Goal: Task Accomplishment & Management: Manage account settings

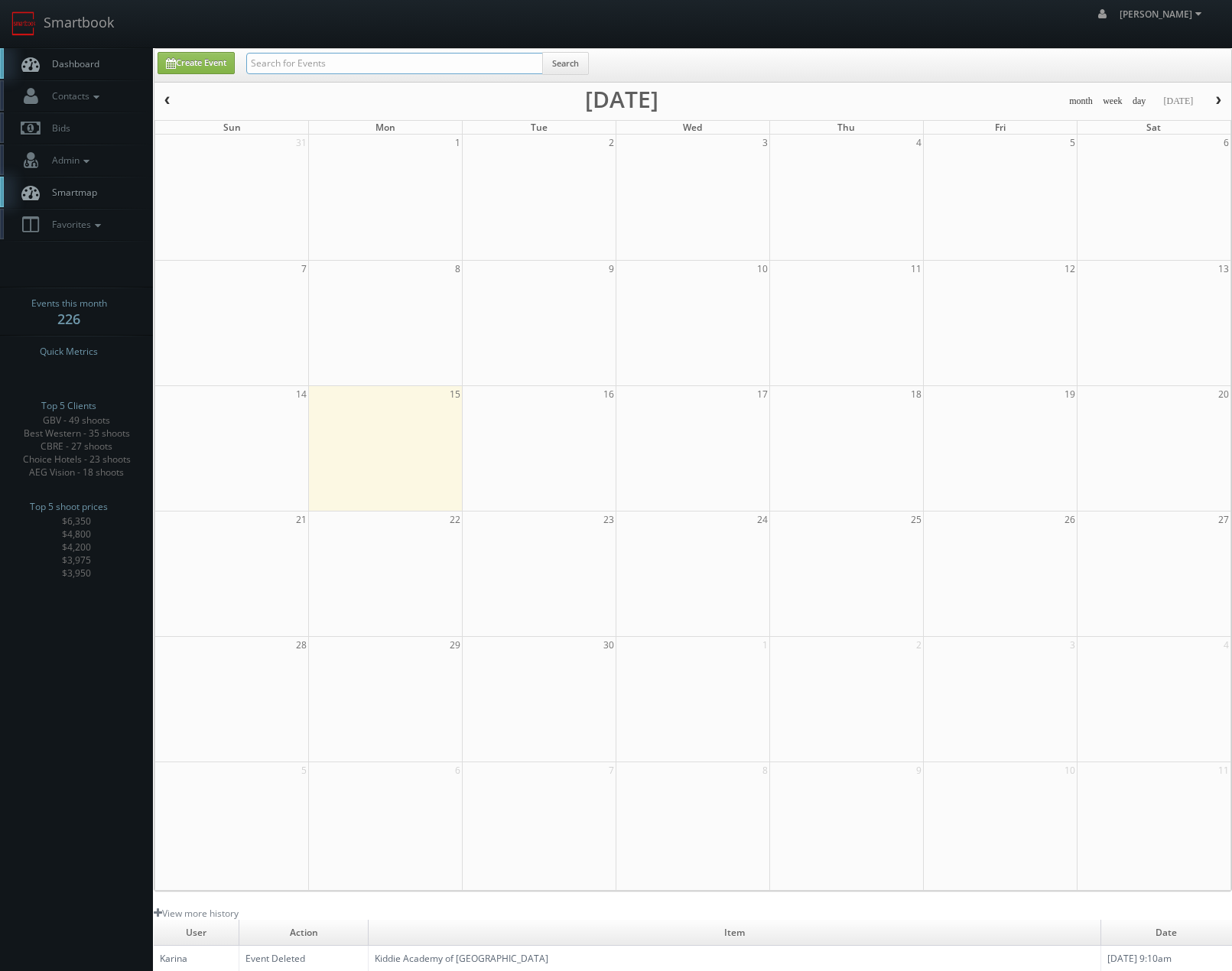
click at [262, 57] on input "text" at bounding box center [395, 63] width 297 height 22
type input "best western"
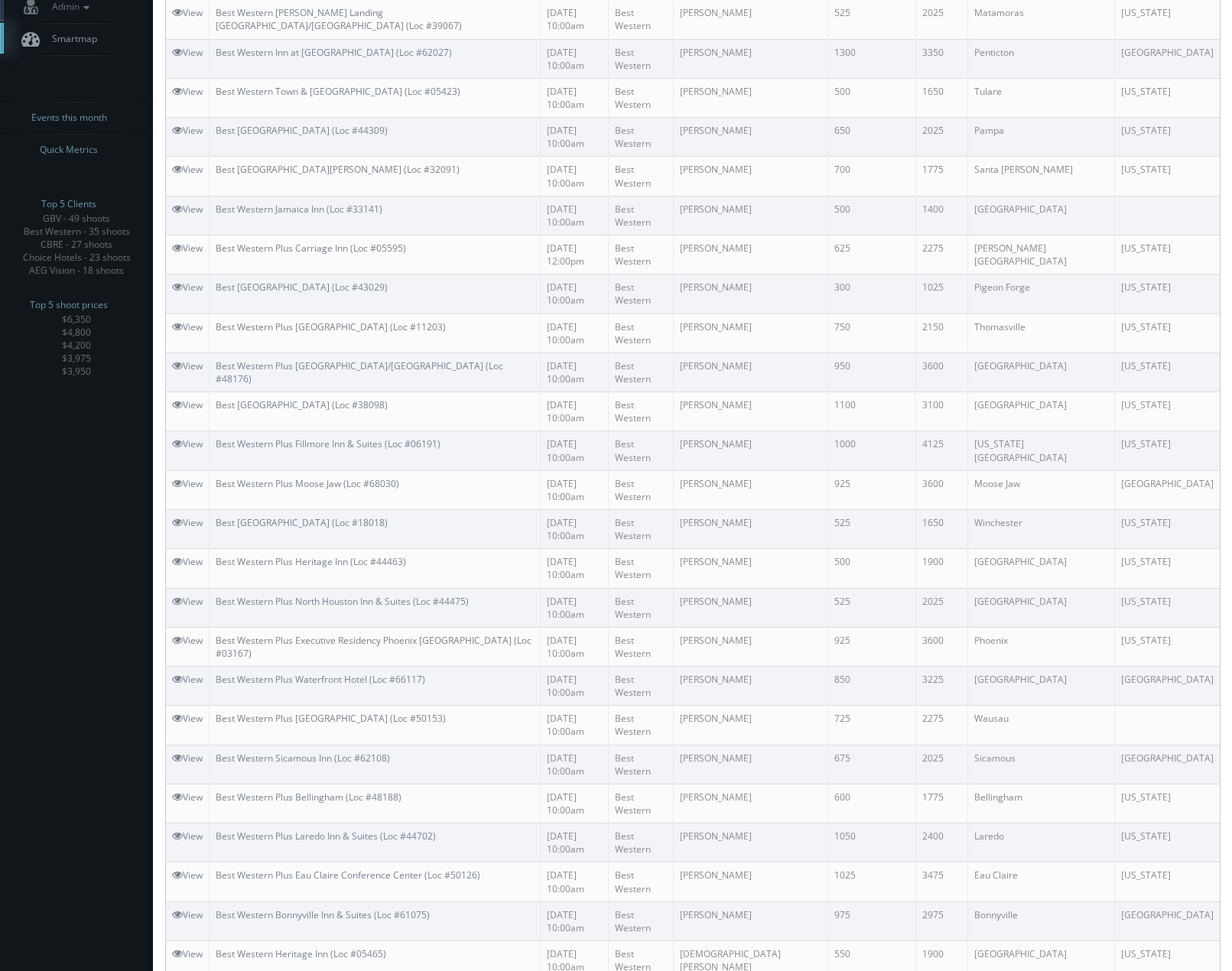
scroll to position [525, 0]
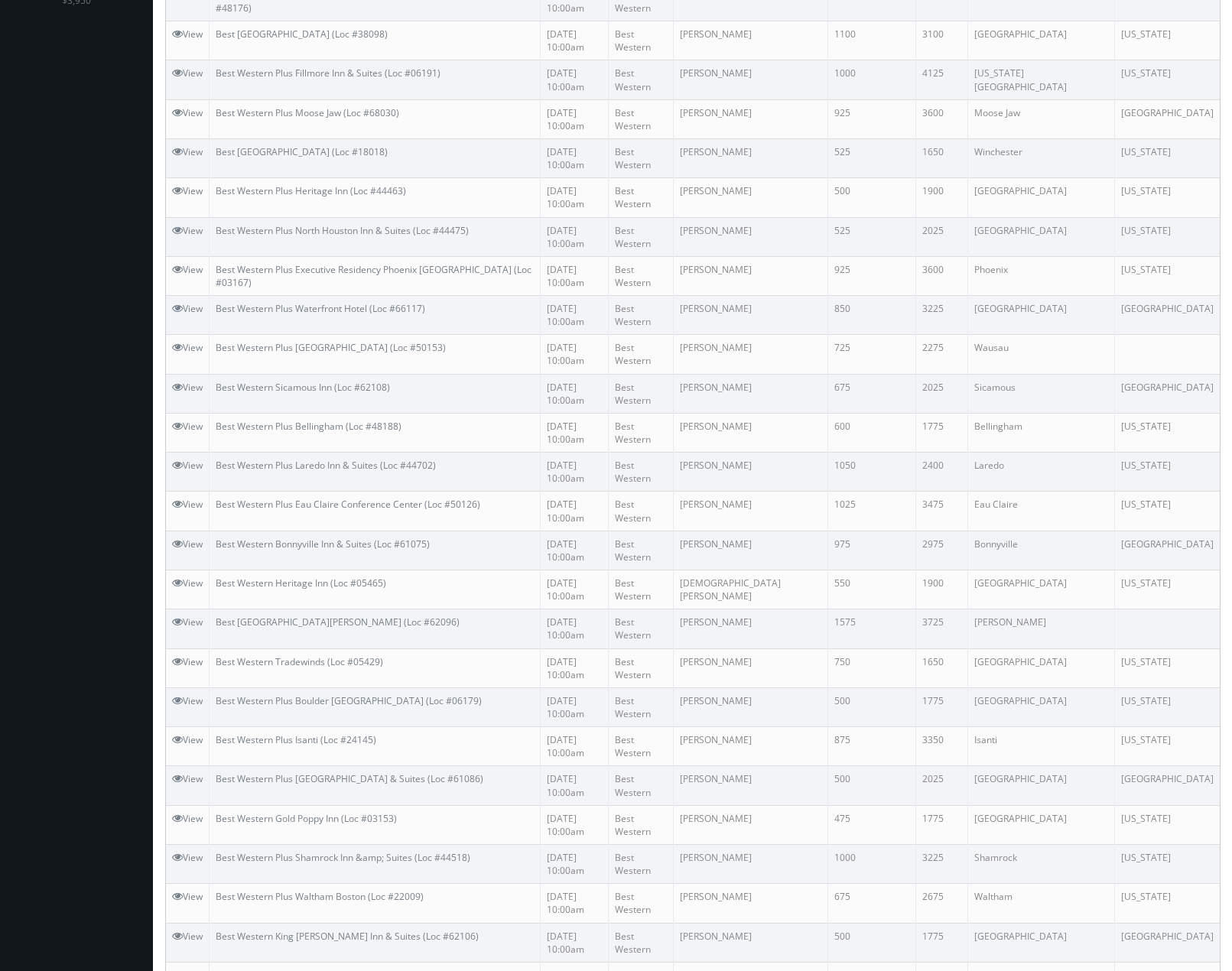
click at [1224, 948] on div "Title Date Customer Photographer Photographer Price Shoot Price City State View…" at bounding box center [693, 608] width 1079 height 2062
drag, startPoint x: 1206, startPoint y: 952, endPoint x: 1196, endPoint y: 949, distance: 10.4
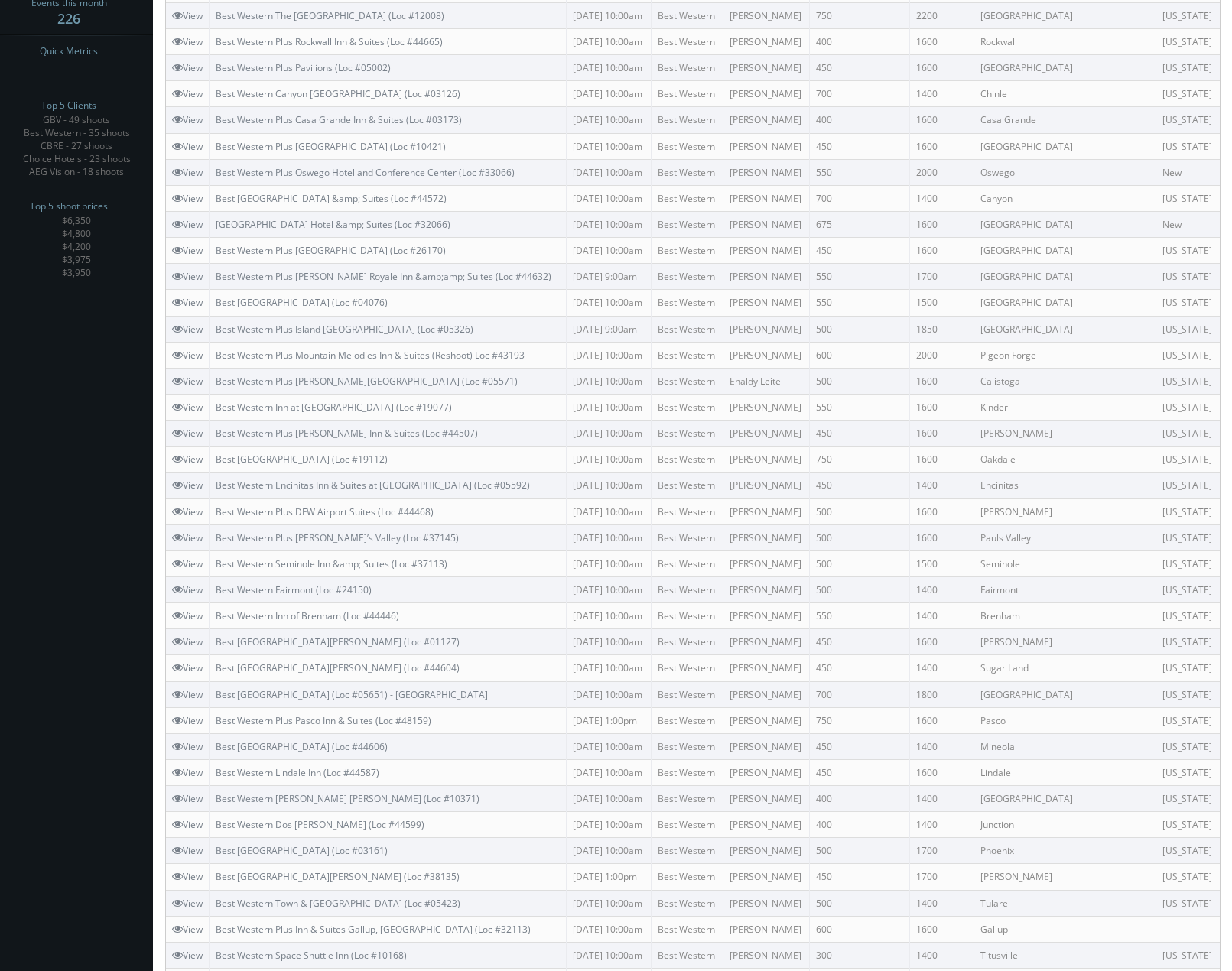
scroll to position [525, 0]
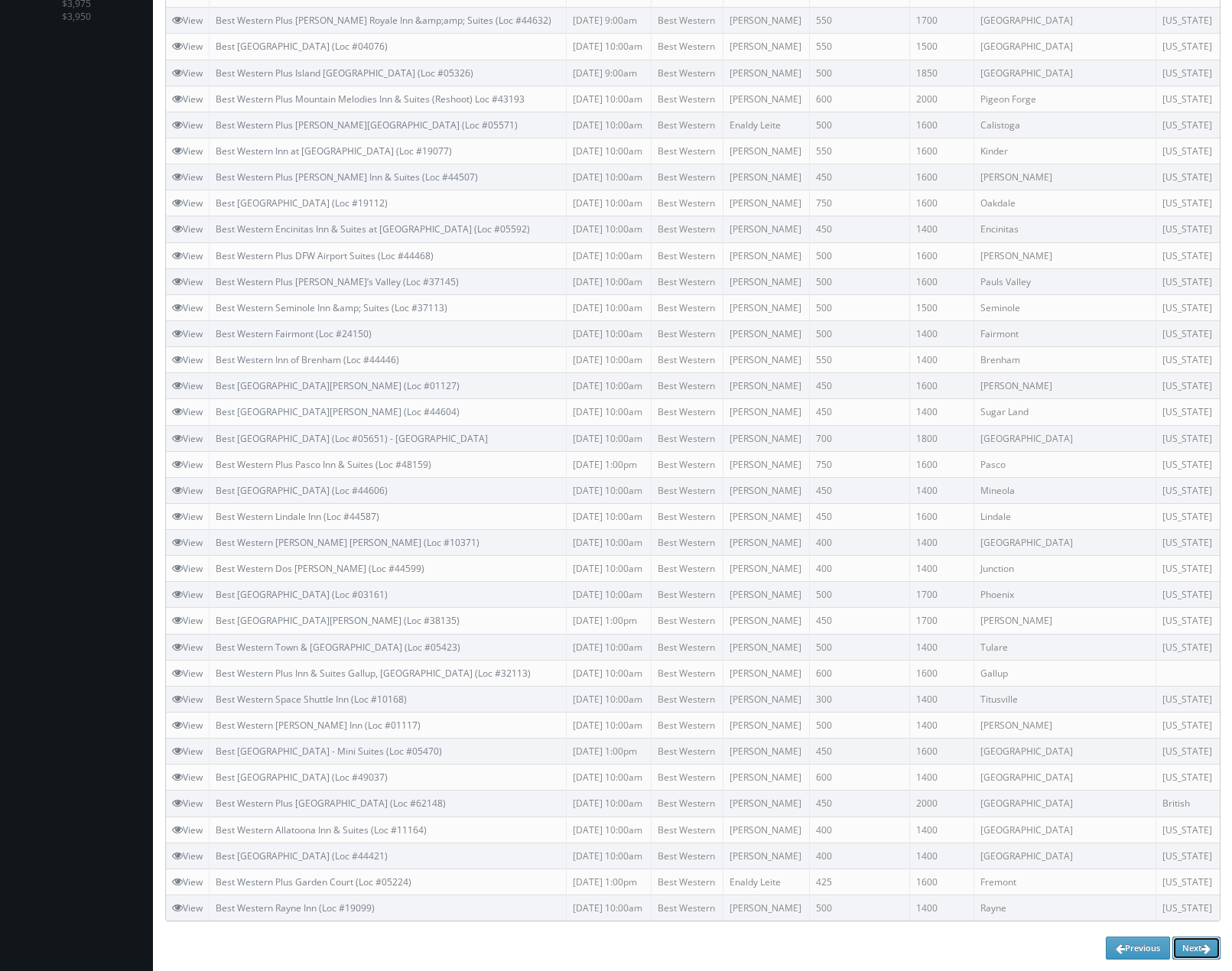
click at [1190, 957] on link "Next" at bounding box center [1197, 948] width 48 height 23
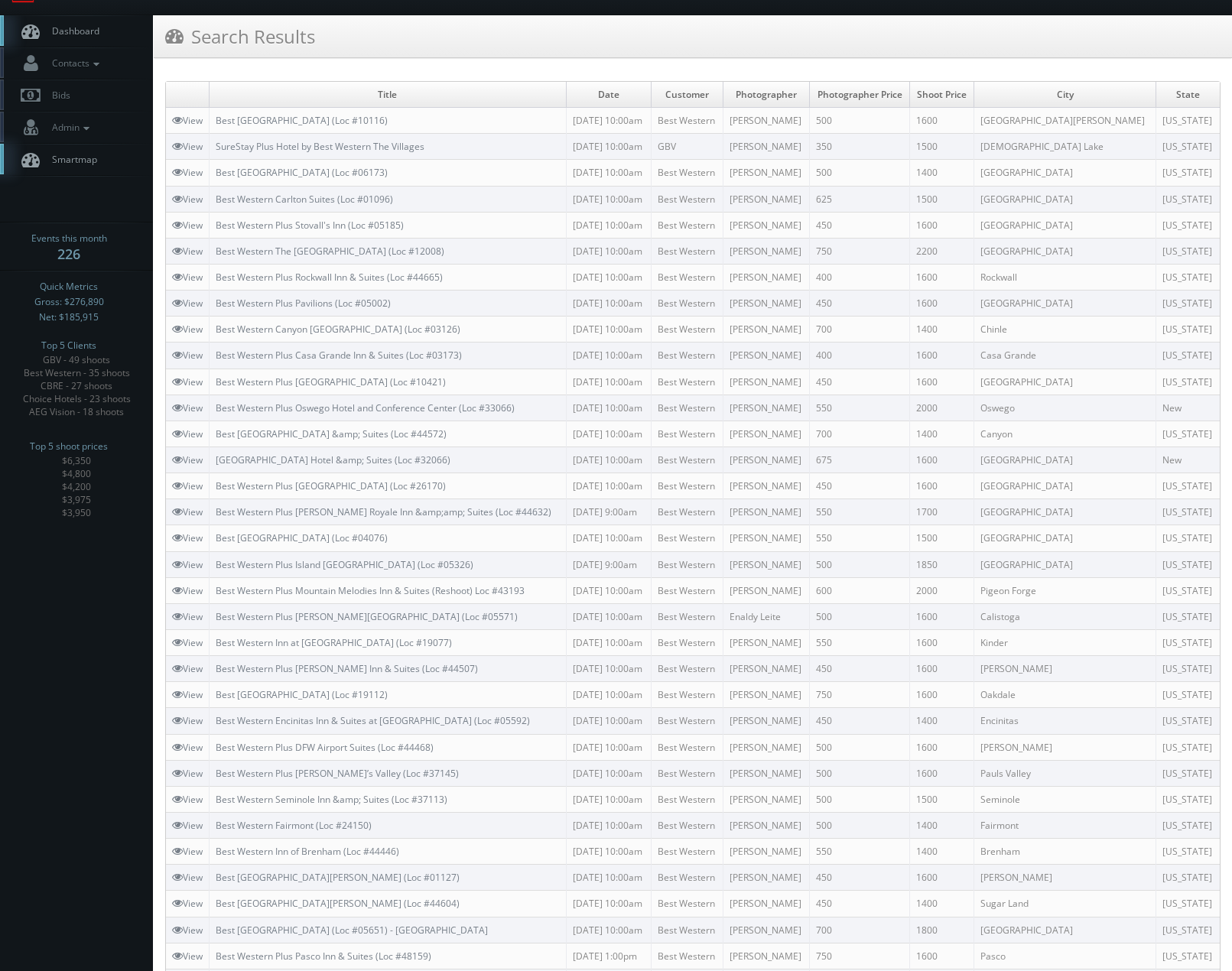
scroll to position [0, 0]
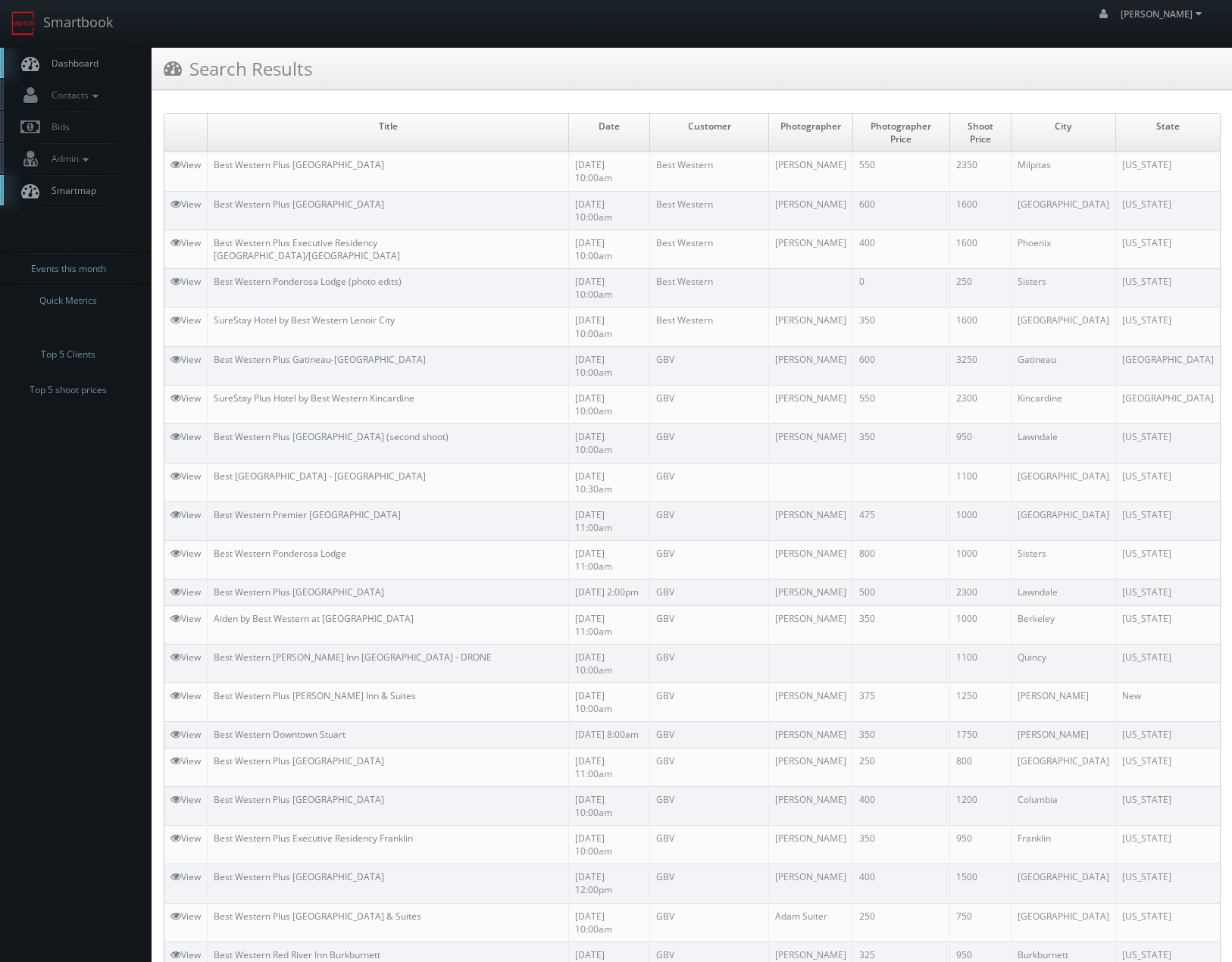
click at [416, 830] on html "Smartbook Toggle Side Navigation Toggle Top Navigation Chris_Sardinas Chris_Sar…" at bounding box center [616, 548] width 1232 height 1096
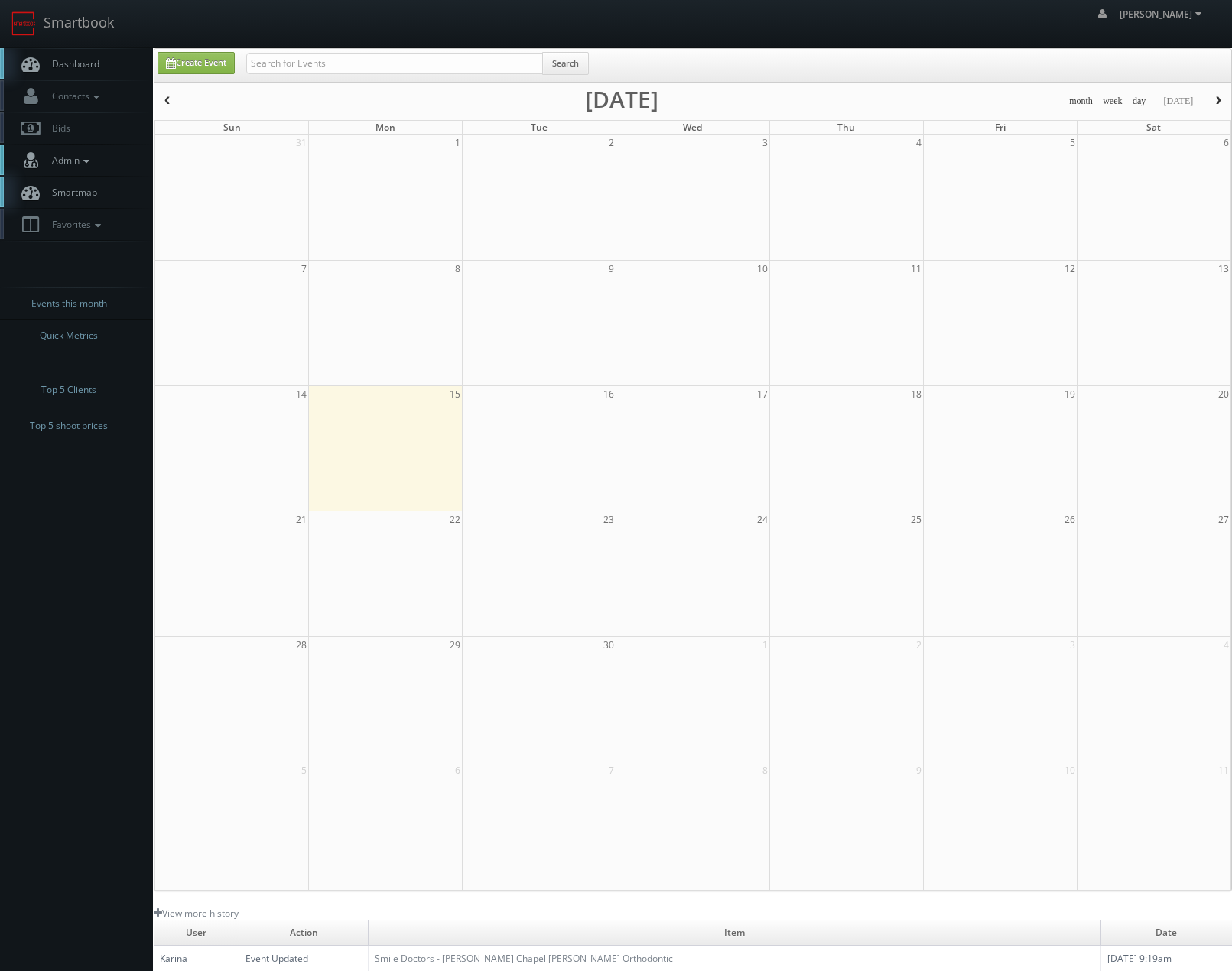
click at [74, 169] on link "Admin" at bounding box center [76, 160] width 153 height 31
click at [58, 253] on link "Metrics" at bounding box center [76, 253] width 153 height 22
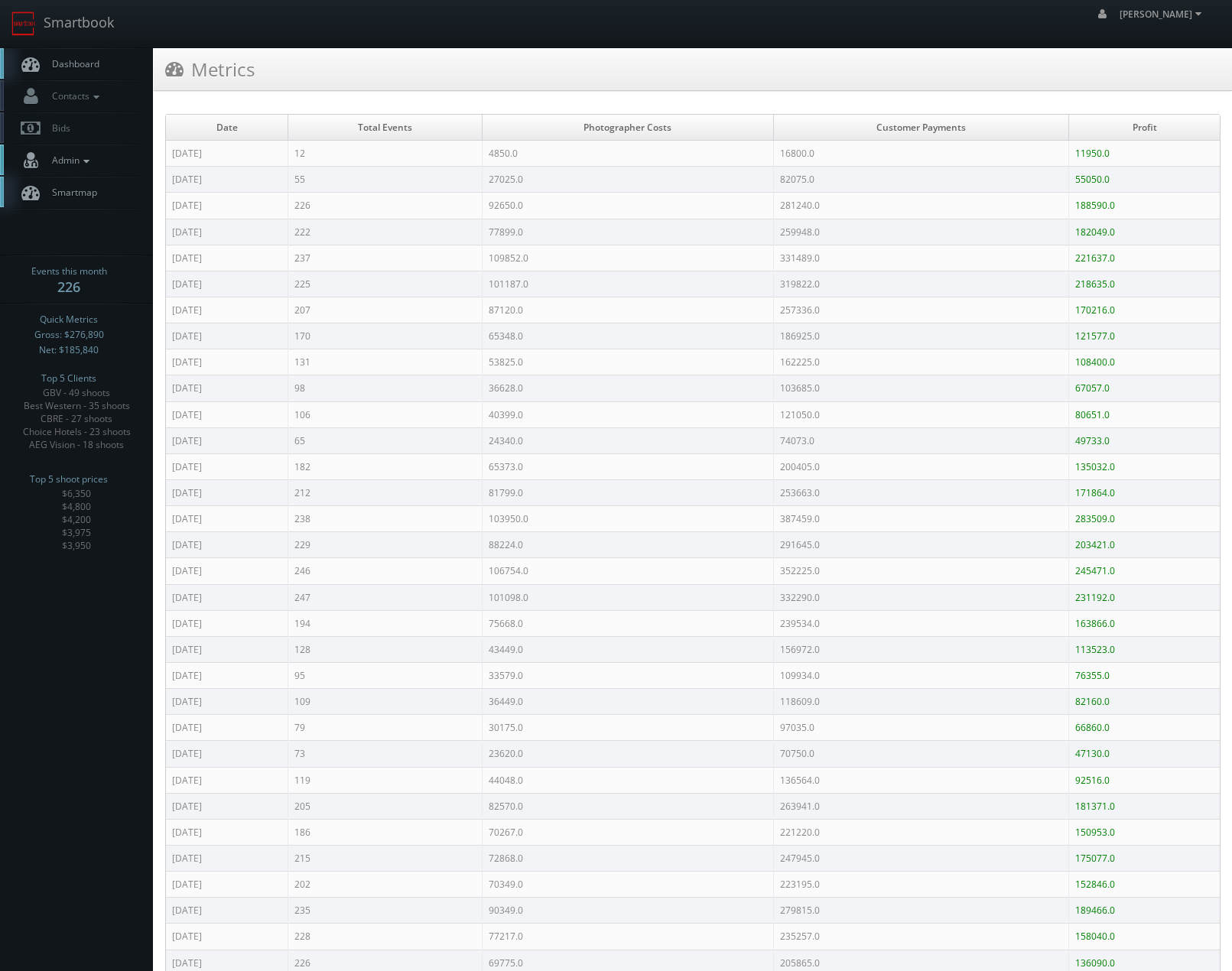
click at [63, 160] on span "Admin" at bounding box center [68, 160] width 49 height 13
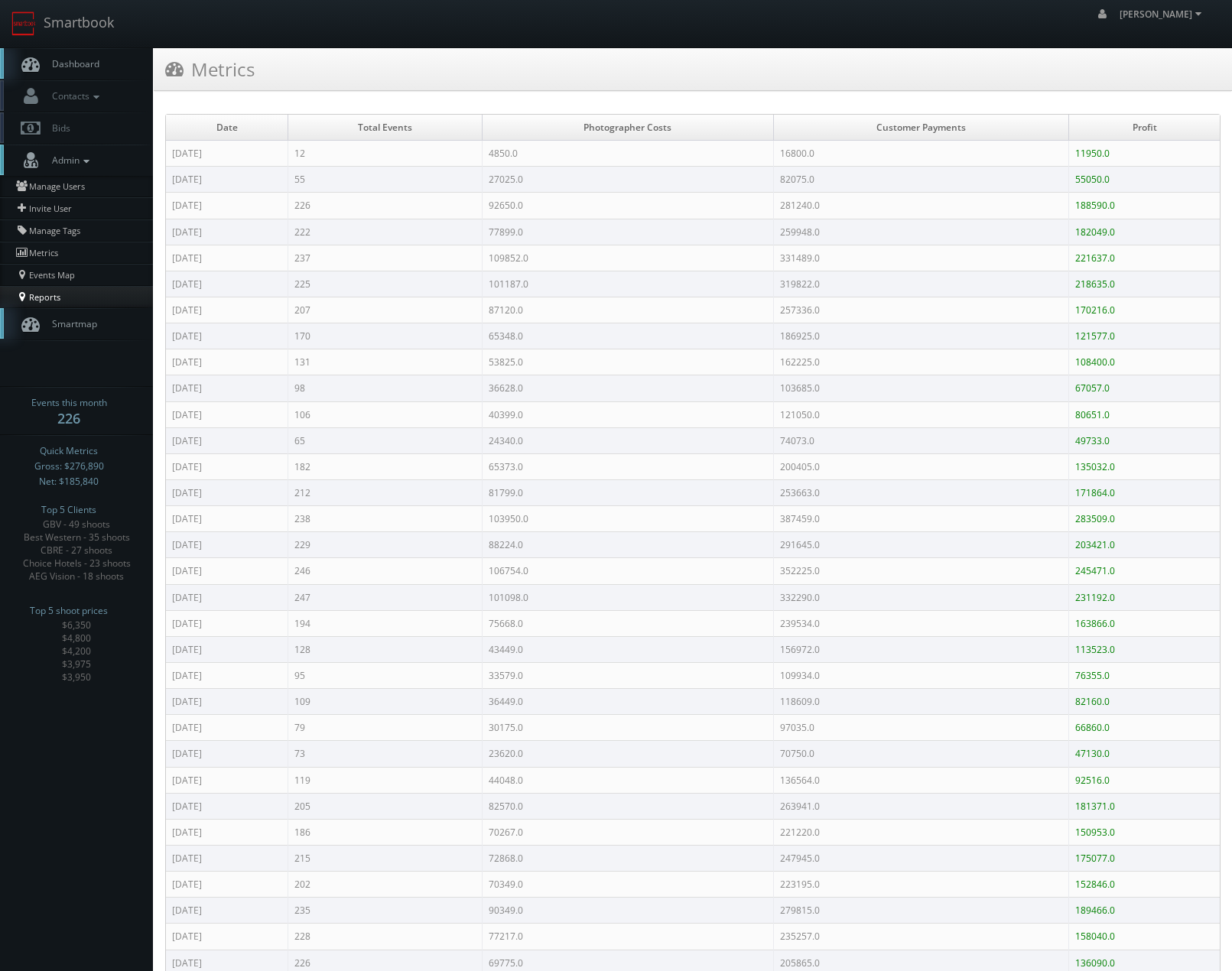
click at [49, 289] on link "Reports" at bounding box center [76, 296] width 153 height 22
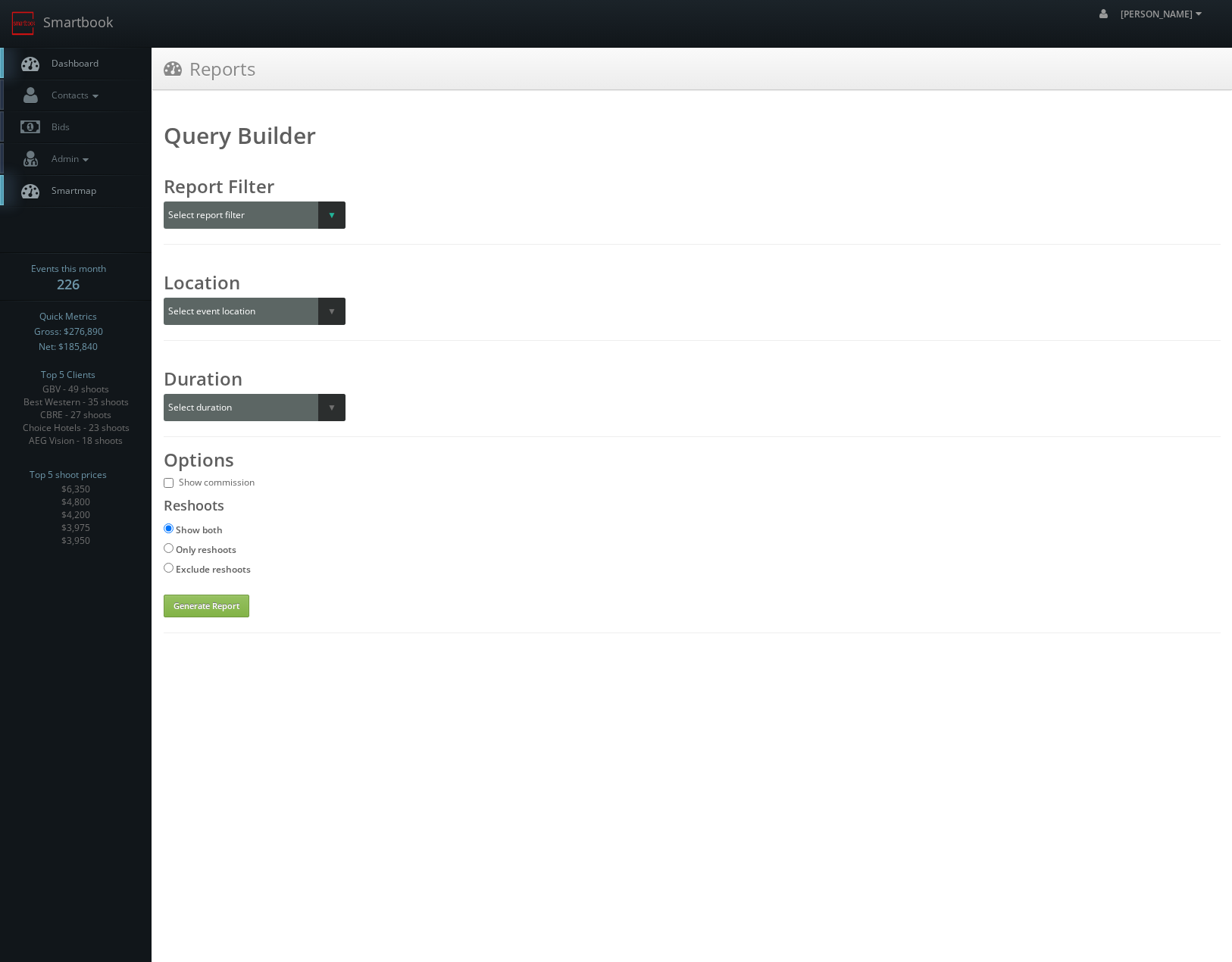
click at [312, 215] on select "Select report filter Photographer Customer Customer Category Scheduler" at bounding box center [254, 215] width 182 height 27
select select "customer"
click at [164, 201] on select "Select report filter Photographer Customer Customer Category Scheduler" at bounding box center [254, 215] width 182 height 27
click at [416, 232] on div "Query Builder Report Filter Select report filter Photographer Customer Customer…" at bounding box center [692, 373] width 1056 height 490
click at [421, 223] on select "Select a customer All _juzten_Walmart Abbey Carpet Abbey Carpet Able Eyes ACC A…" at bounding box center [464, 215] width 207 height 27
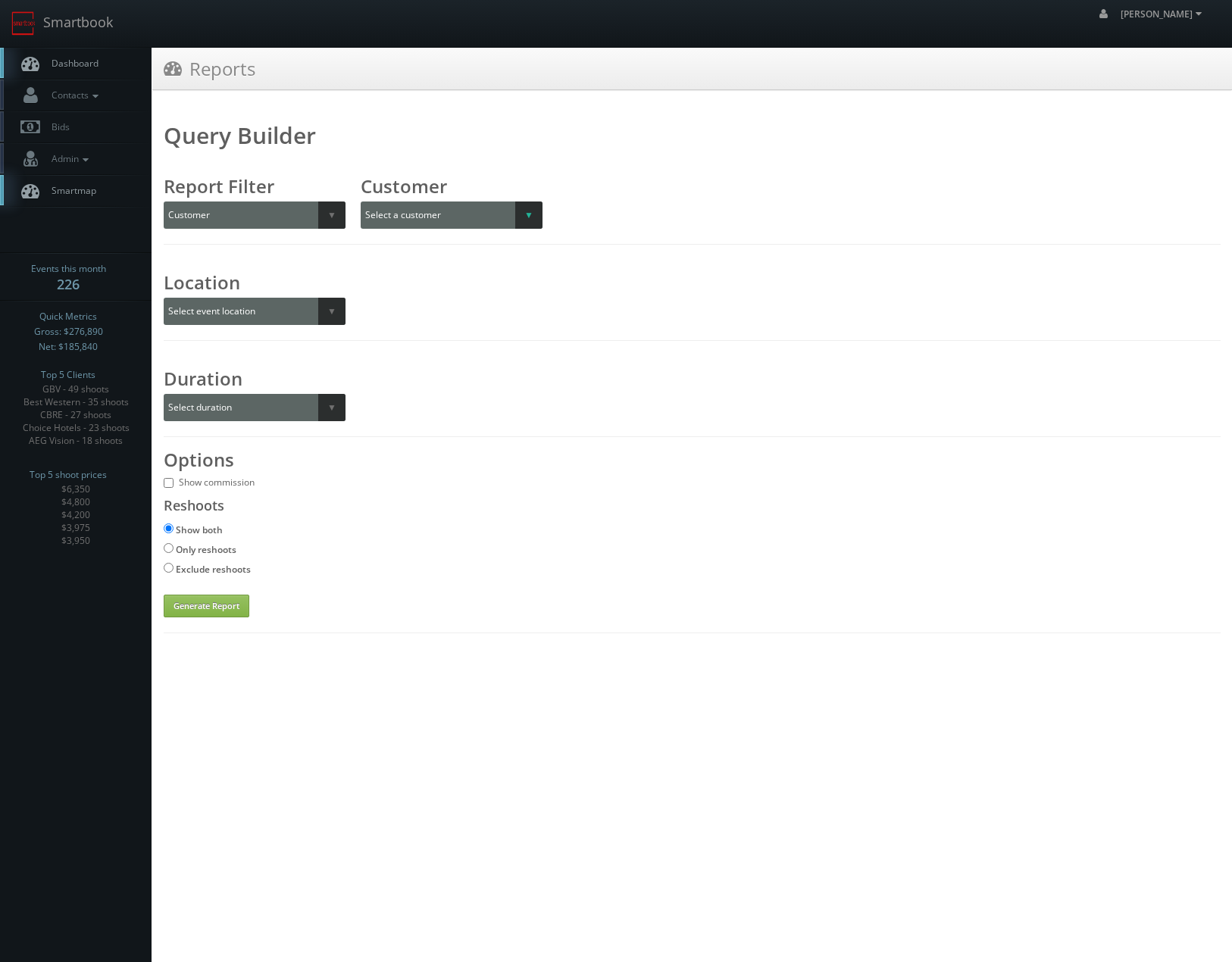
select select "620"
click at [361, 201] on select "Select a customer All _juzten_Walmart Abbey Carpet Abbey Carpet Able Eyes ACC A…" at bounding box center [464, 215] width 207 height 27
click at [252, 300] on select "Select event location City State Region" at bounding box center [254, 312] width 182 height 27
drag, startPoint x: 252, startPoint y: 300, endPoint x: 242, endPoint y: 339, distance: 40.3
click at [252, 300] on select "Select event location City State Region" at bounding box center [254, 312] width 182 height 27
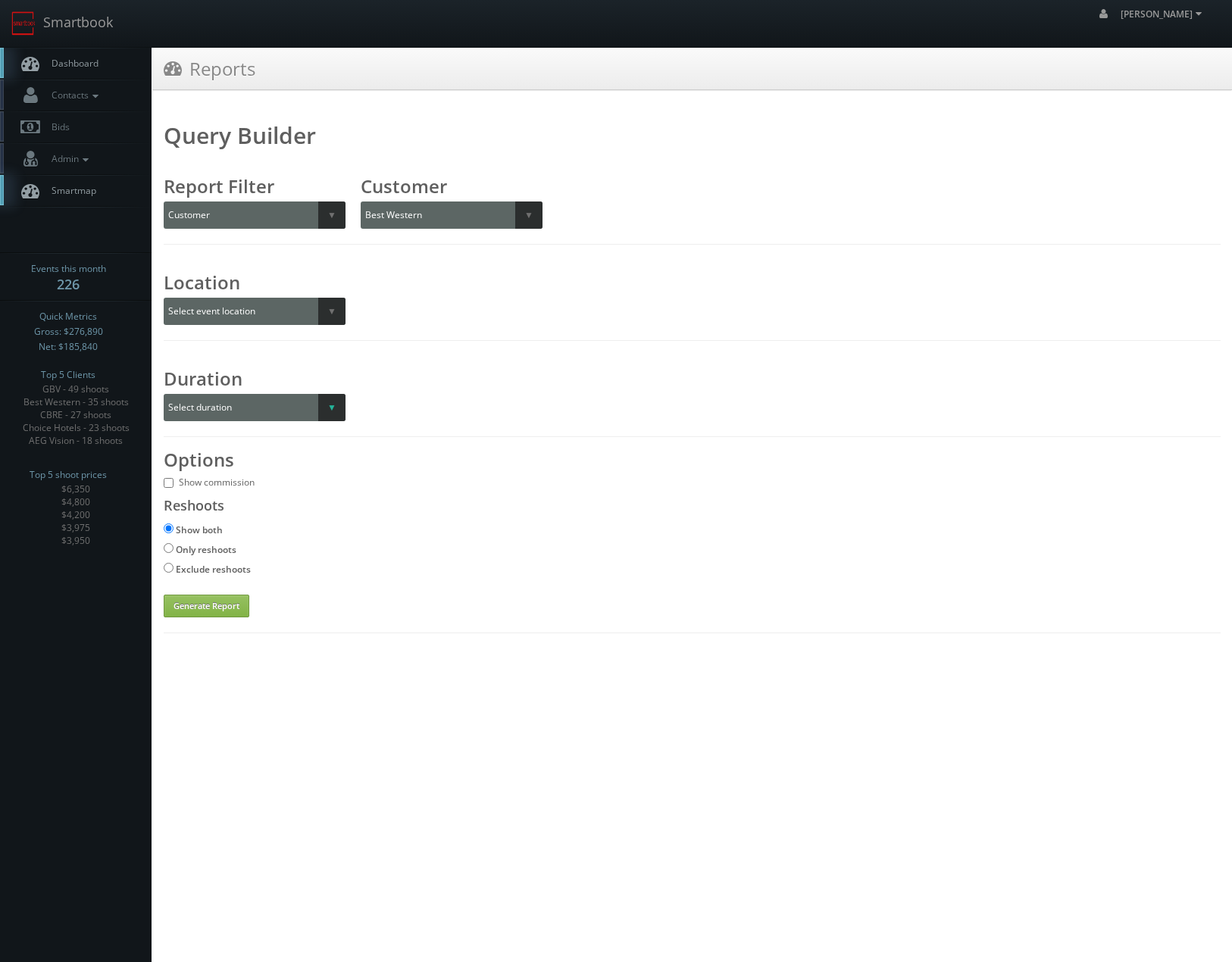
click at [215, 412] on select "Select duration Specific year and/or month Month over Month Year over Year" at bounding box center [254, 408] width 182 height 27
select select "year_over_year"
click at [164, 394] on select "Select duration Specific year and/or month Month over Month Year over Year" at bounding box center [254, 408] width 182 height 27
click at [196, 607] on button "Generate Report" at bounding box center [207, 606] width 86 height 23
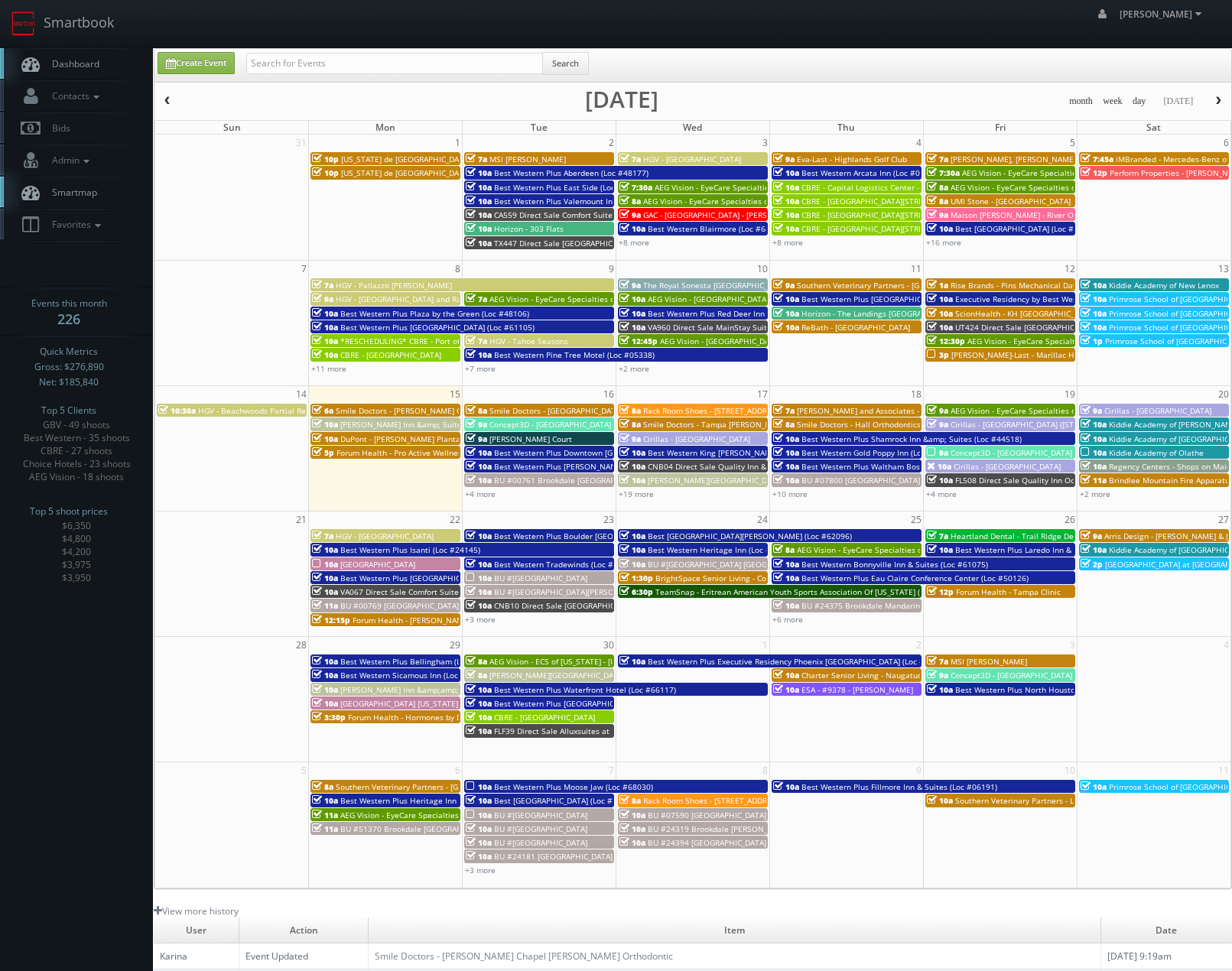
click at [351, 424] on span "Drury Inn &amp; Suites Springfield" at bounding box center [441, 424] width 203 height 10
drag, startPoint x: 59, startPoint y: 102, endPoint x: 61, endPoint y: 113, distance: 11.2
click at [59, 101] on span "Contacts" at bounding box center [73, 95] width 59 height 13
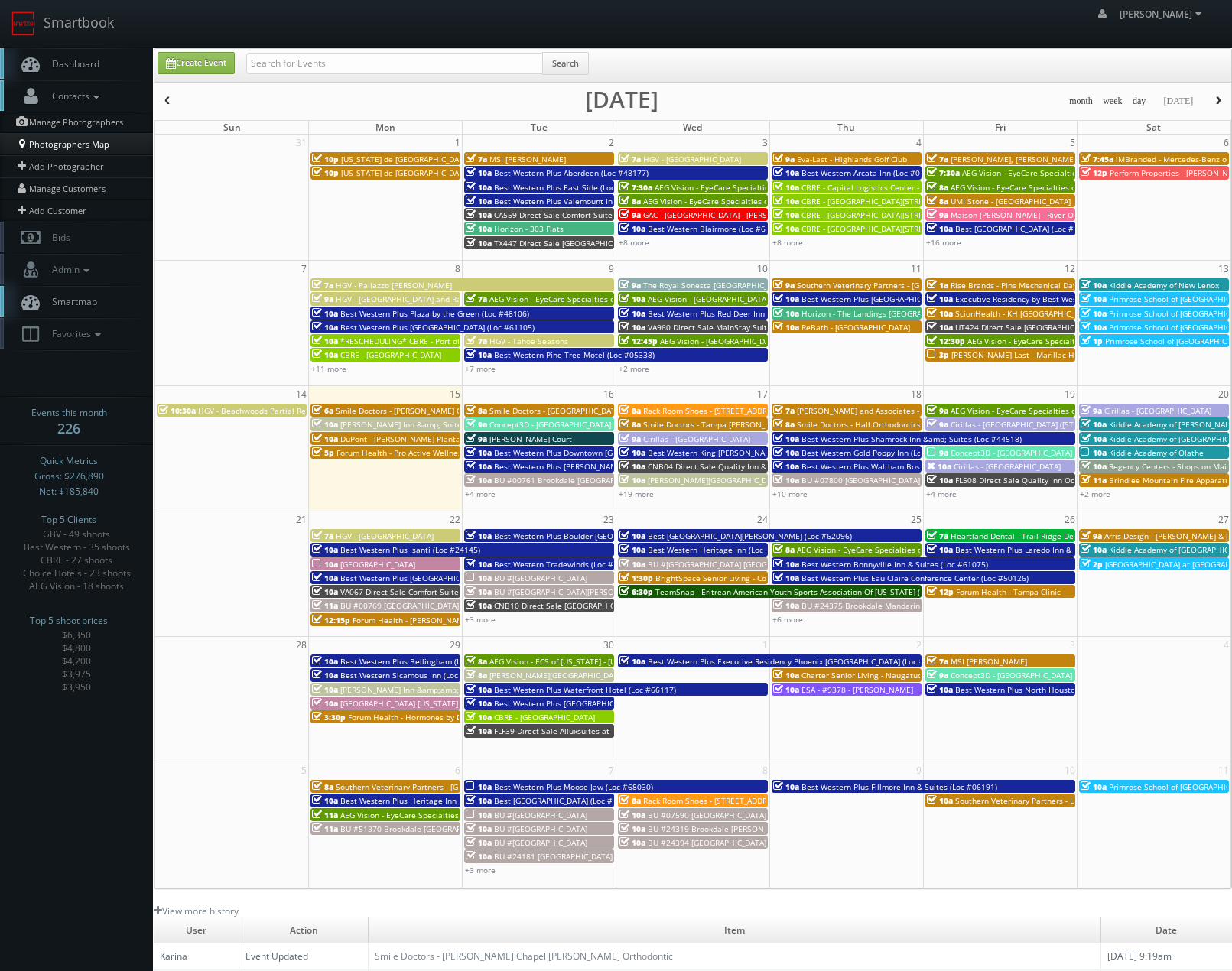
click at [65, 133] on link "Photographers Map" at bounding box center [76, 144] width 153 height 22
click at [65, 123] on link "Manage Photographers" at bounding box center [76, 122] width 153 height 22
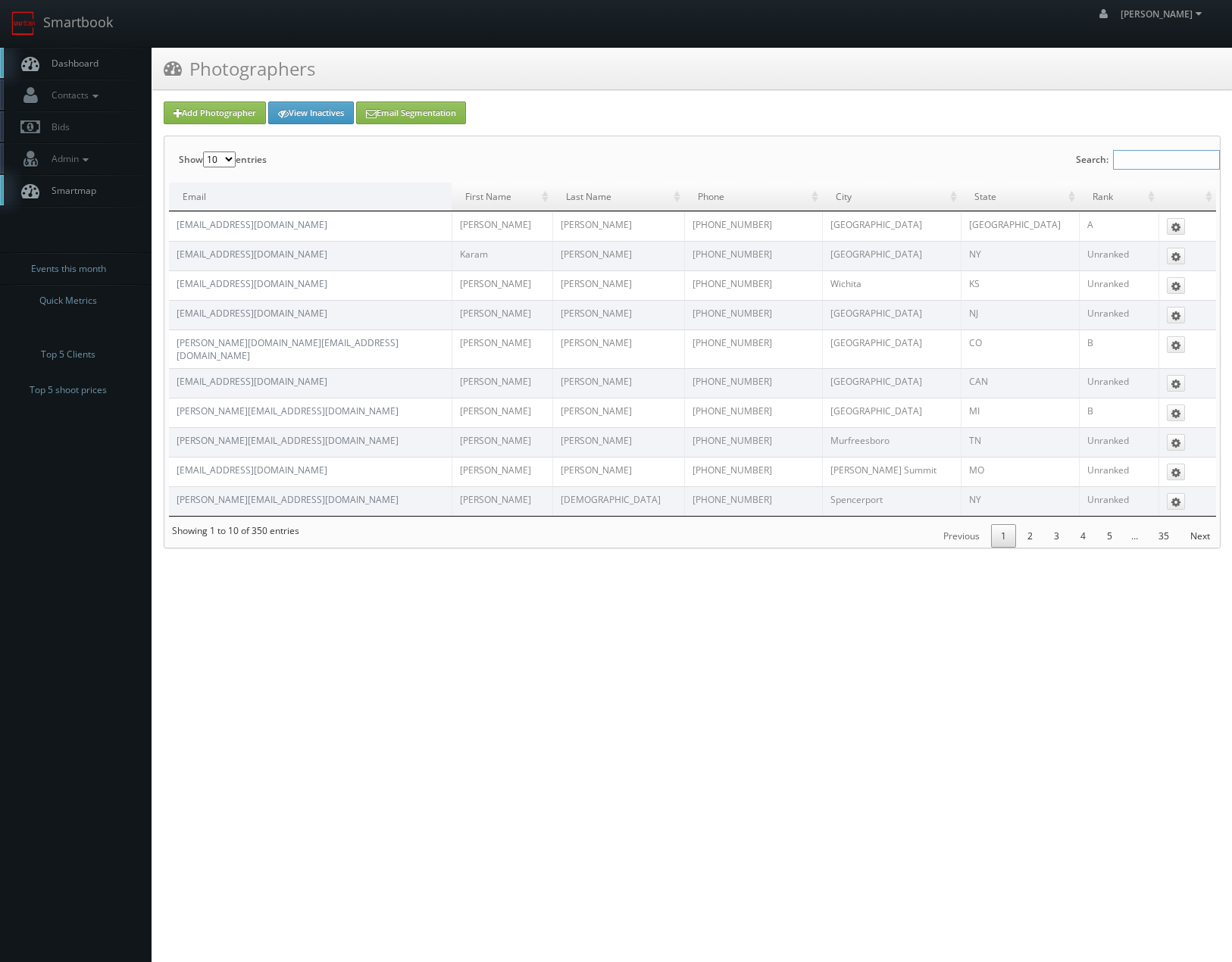
click at [1125, 161] on input "Search:" at bounding box center [1166, 160] width 107 height 20
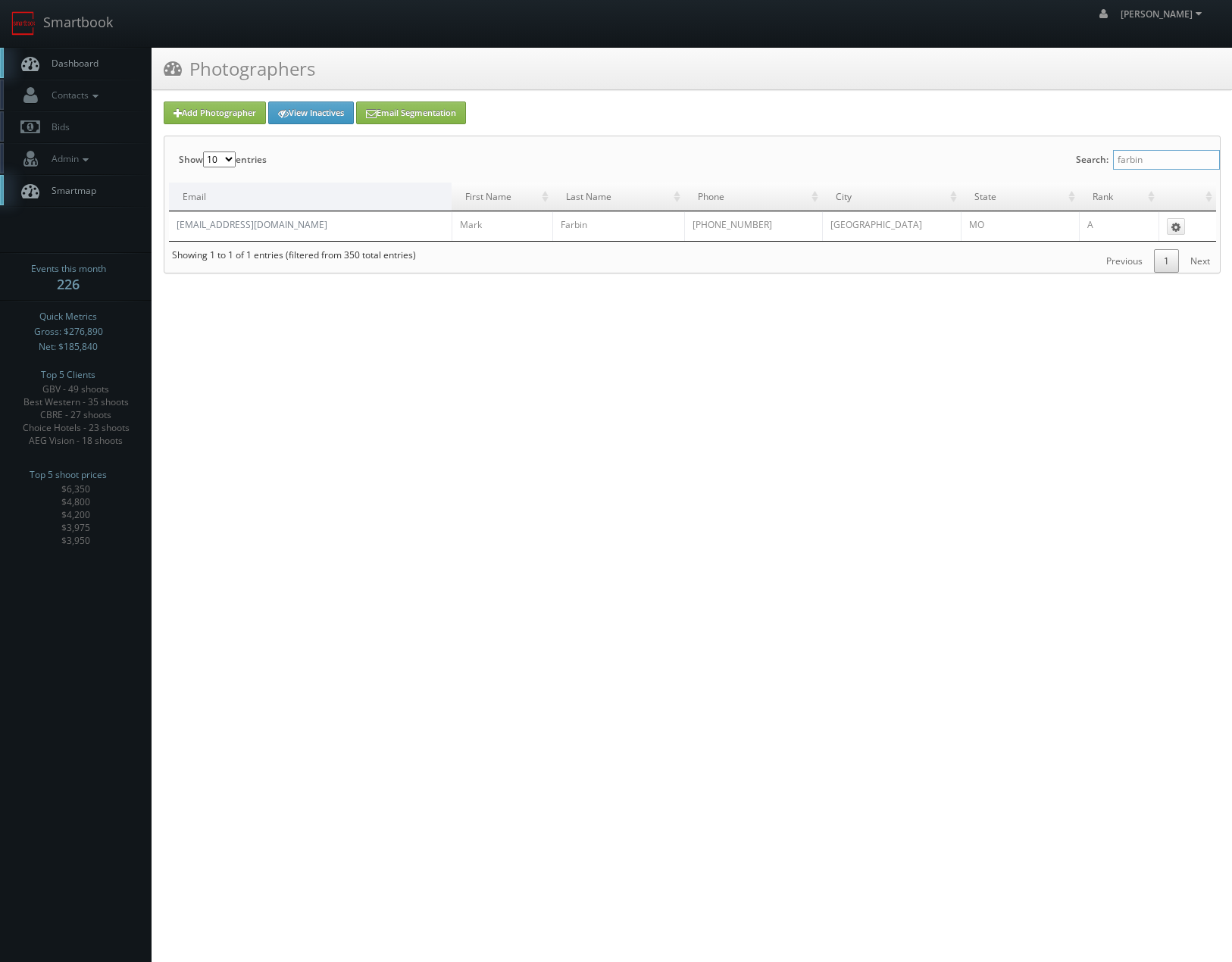
type input "farbin"
click at [881, 285] on div "Show 10 25 50 100 entries Search: farbin Email First Name Last Name Phone City …" at bounding box center [692, 212] width 1056 height 153
click at [795, 518] on html "Smartbook Toggle Side Navigation Toggle Top Navigation Chris_Sardinas Chris_Sar…" at bounding box center [616, 481] width 1232 height 962
drag, startPoint x: 1061, startPoint y: 72, endPoint x: 281, endPoint y: 31, distance: 781.1
click at [1059, 72] on div "Photographers" at bounding box center [692, 68] width 1079 height 42
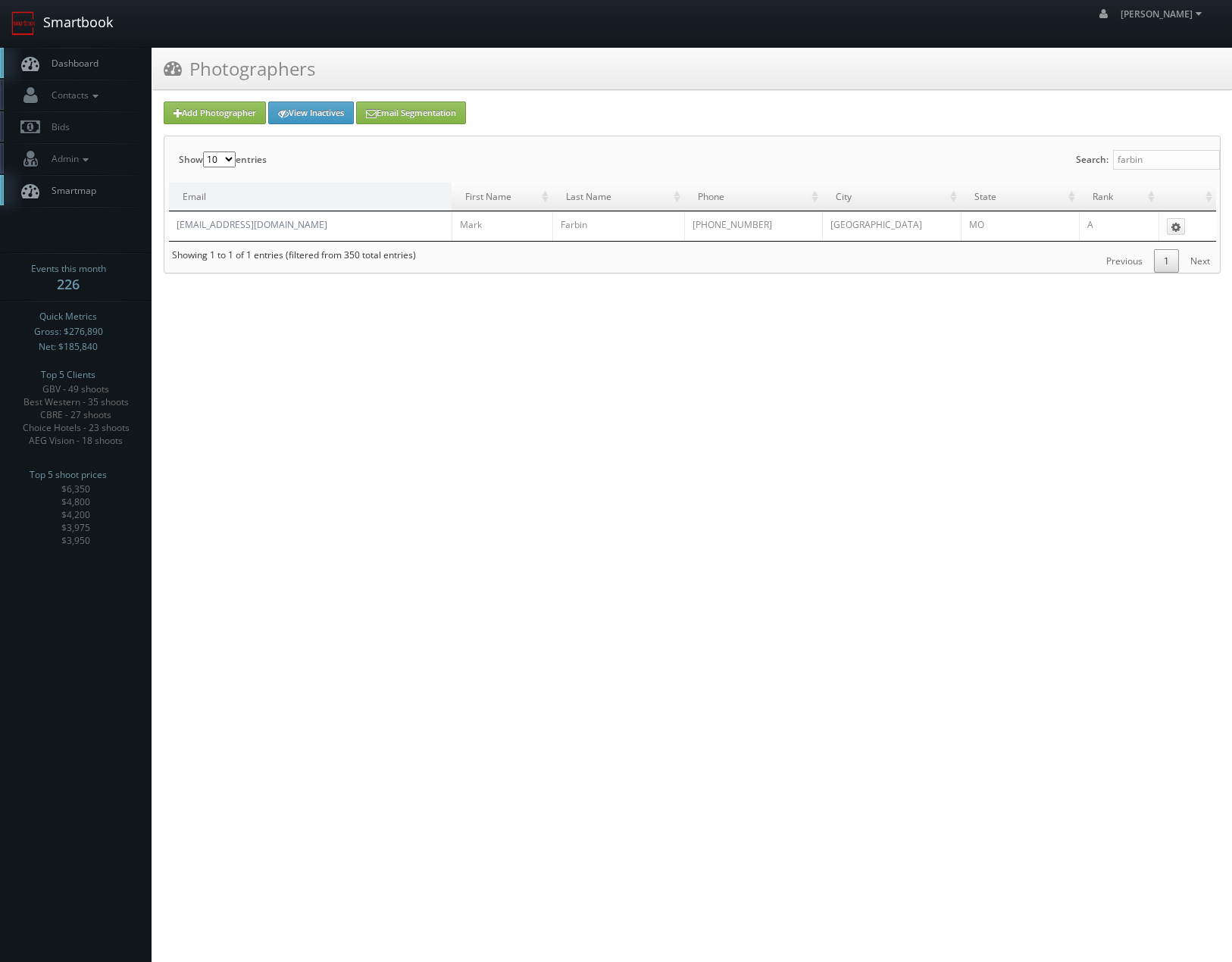
click at [118, 24] on link "Smartbook" at bounding box center [62, 23] width 124 height 47
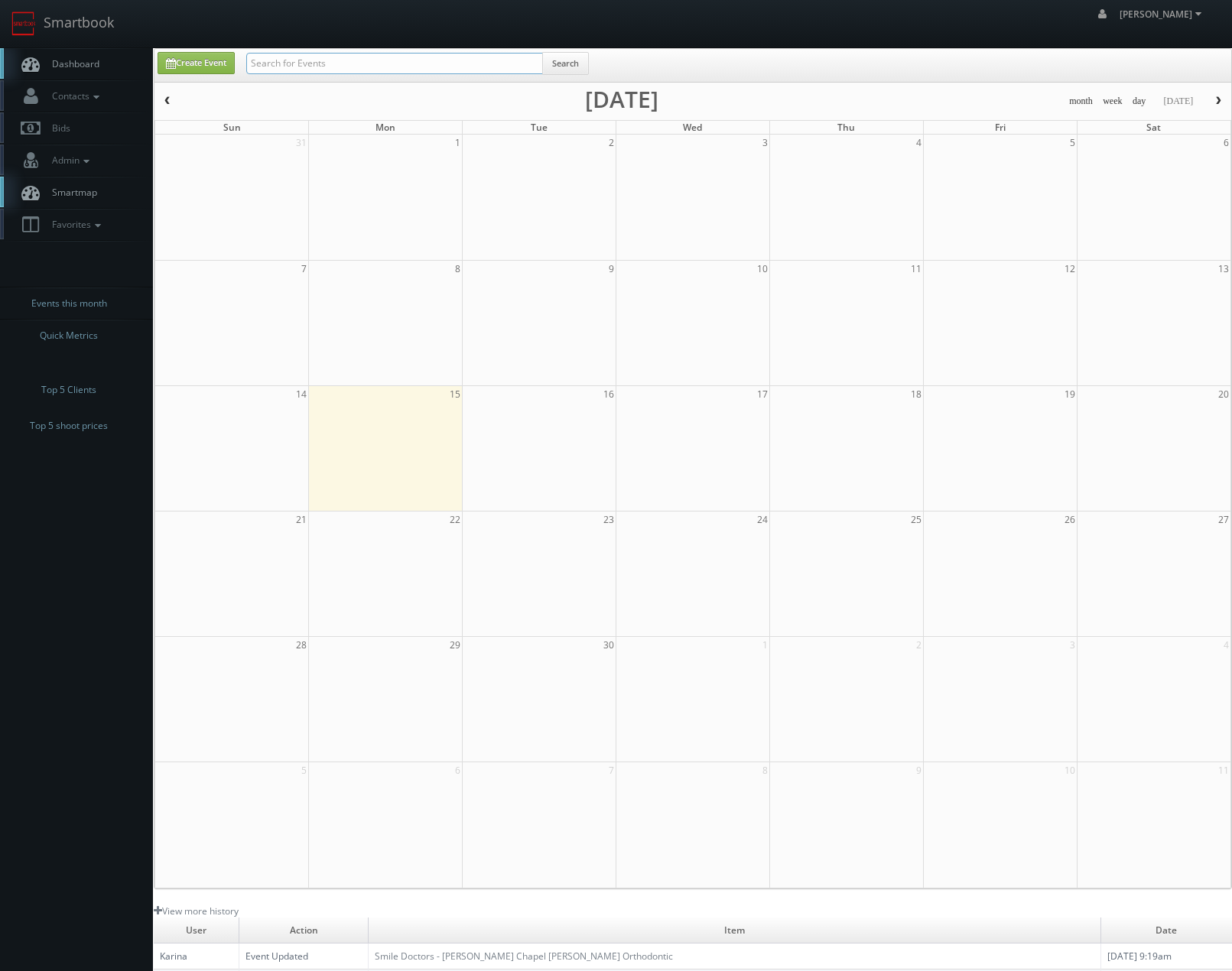
drag, startPoint x: 0, startPoint y: 0, endPoint x: 332, endPoint y: 52, distance: 336.0
click at [332, 53] on input "text" at bounding box center [395, 63] width 297 height 22
type input "d"
type input "drury"
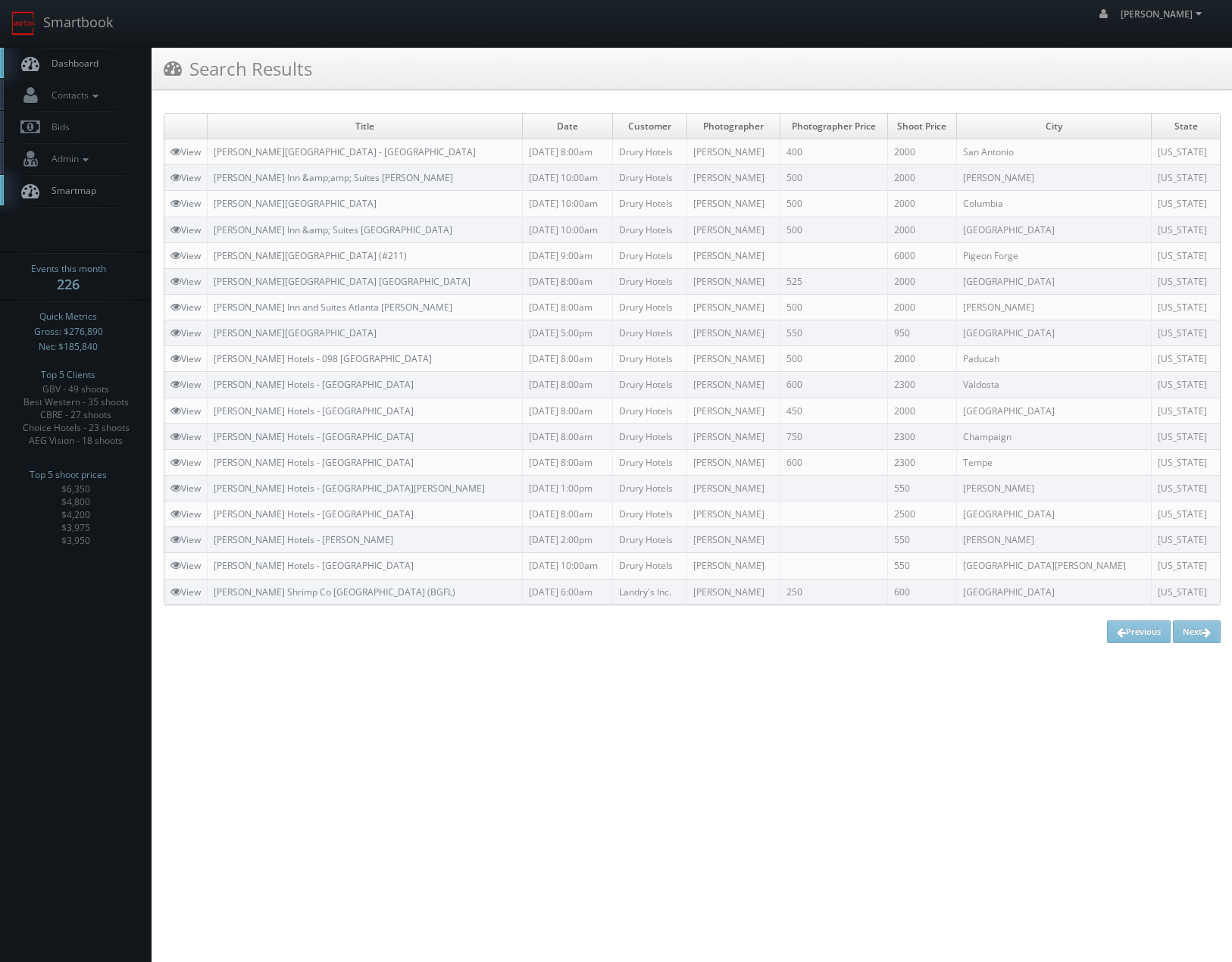
drag, startPoint x: 991, startPoint y: 819, endPoint x: 924, endPoint y: 749, distance: 96.9
click at [990, 818] on html "Smartbook Toggle Side Navigation Toggle Top Navigation Chris_Sardinas Chris_Sar…" at bounding box center [616, 481] width 1232 height 962
click at [297, 178] on link "Drury Inn &amp;amp; Suites Jackson" at bounding box center [333, 177] width 239 height 13
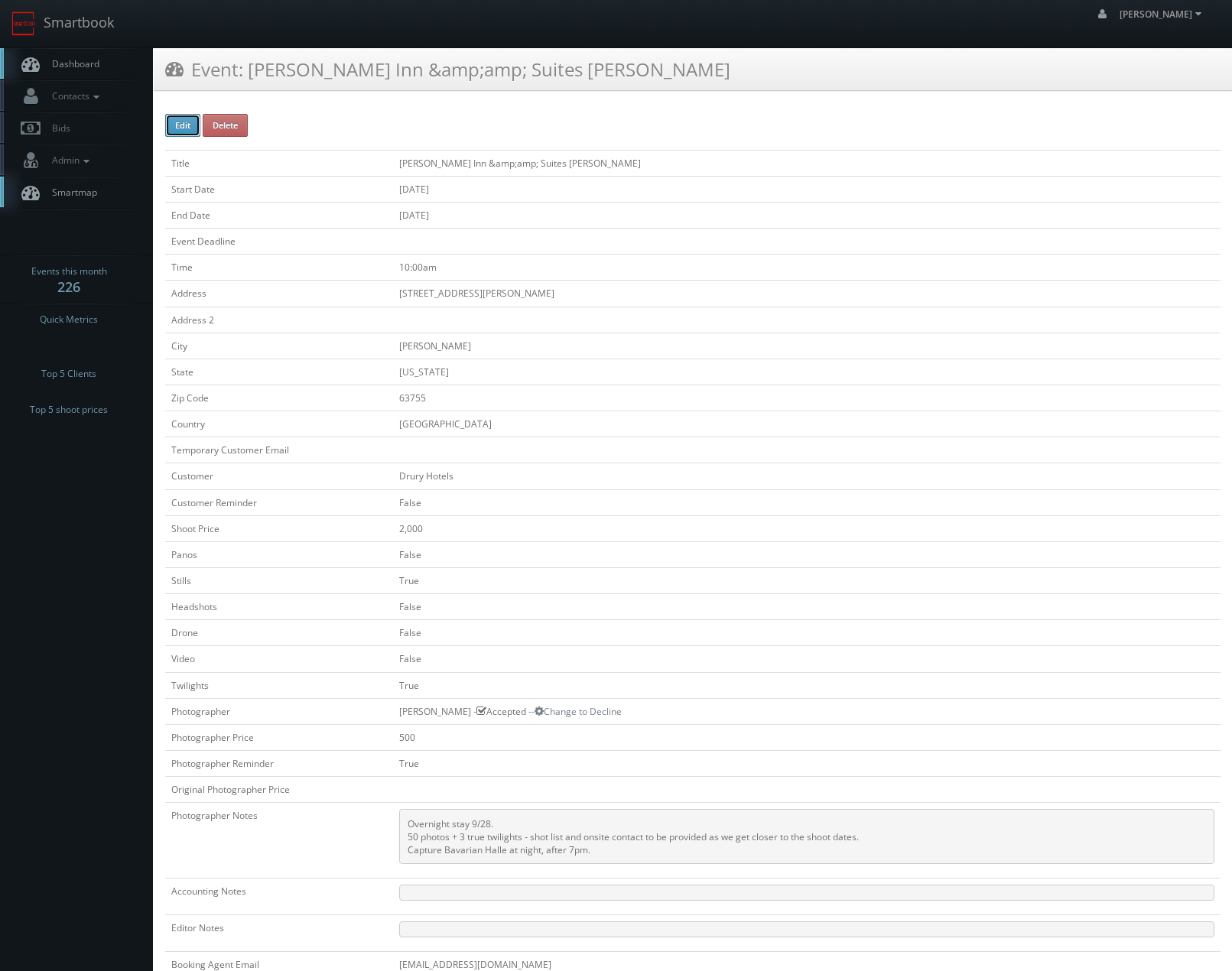
click at [176, 126] on button "Edit" at bounding box center [183, 125] width 35 height 23
type input "[PERSON_NAME] Inn &amp;amp;amp; Suites [PERSON_NAME]"
type input "225 Drury Lane"
type input "[PERSON_NAME]"
type input "63755"
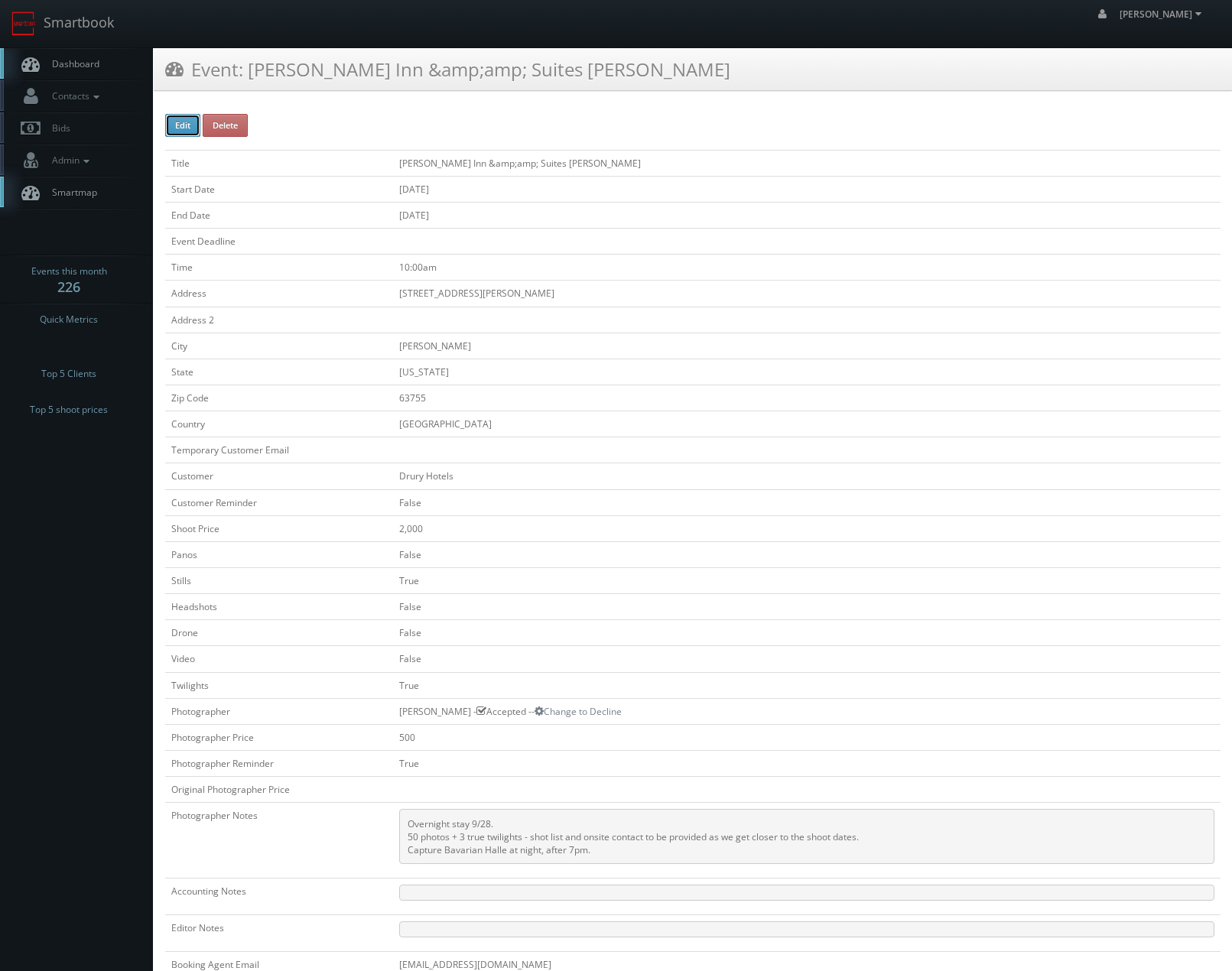
checkbox input "false"
type input "2,000"
checkbox input "false"
checkbox input "true"
checkbox input "false"
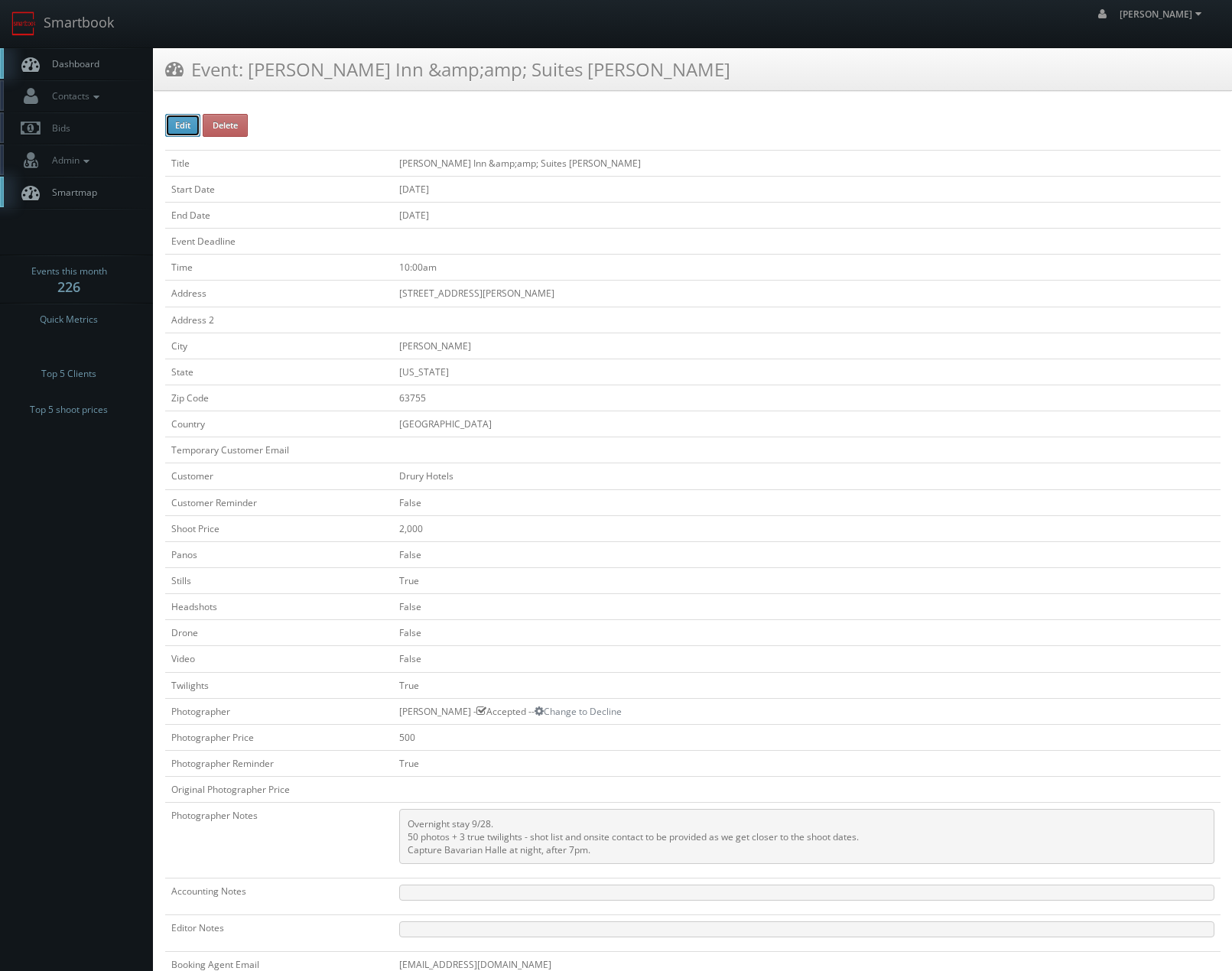
checkbox input "false"
checkbox input "true"
checkbox input "false"
type input "09/29/2025"
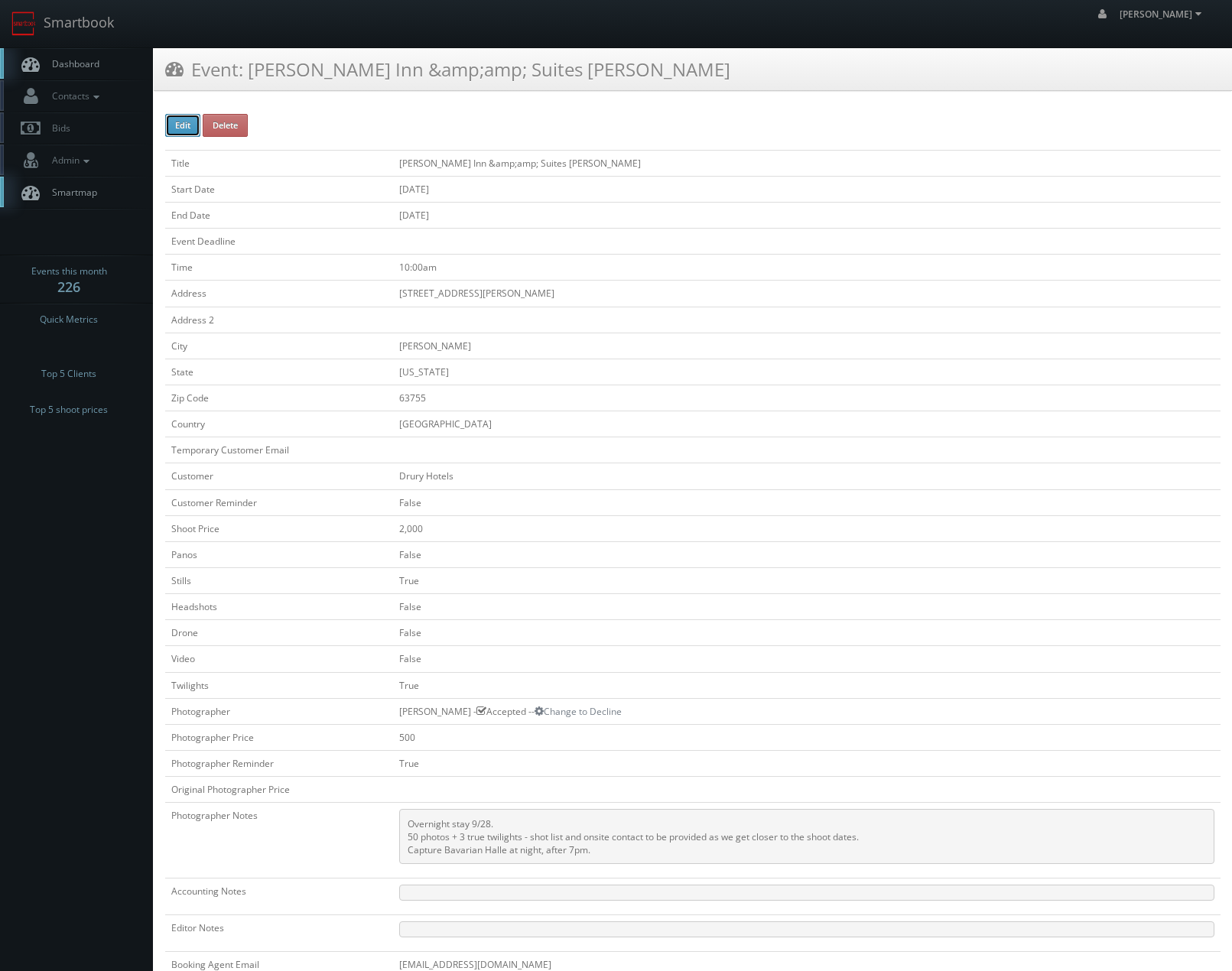
type input "09/29/2025"
type input "10:00am"
checkbox input "true"
checkbox input "false"
select select "[US_STATE]"
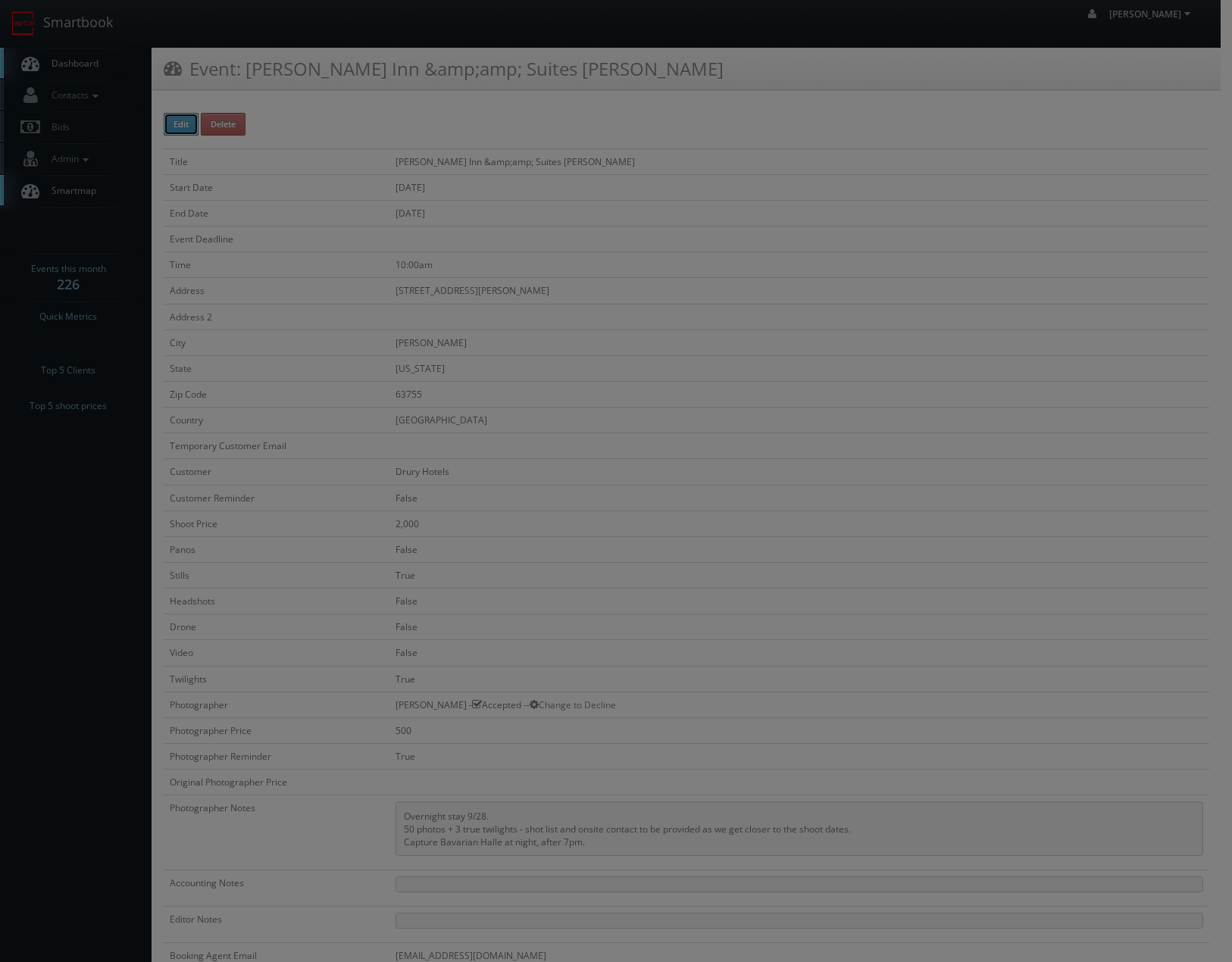
type input "2,000"
type input "500"
select select "cs3design360_+3234ddd333331222225252523541@mg.cs3calendar.com"
select select "mfarbin@gmail.com"
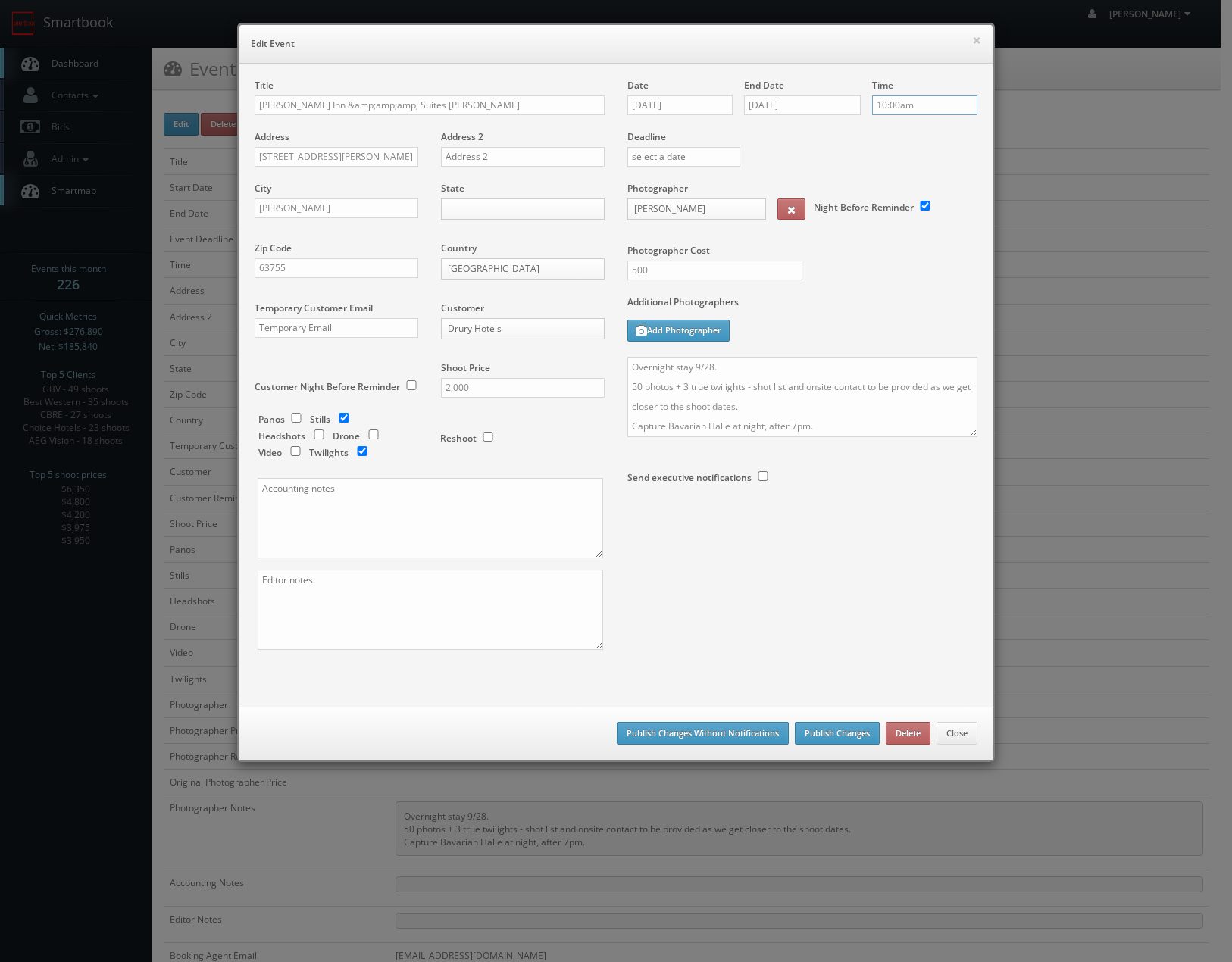
drag, startPoint x: 911, startPoint y: 103, endPoint x: 810, endPoint y: 116, distance: 101.8
click at [840, 112] on div "Date 09/29/2025 End Date 09/29/2025 Time 10:00am Deadline Photographer Mark Far…" at bounding box center [802, 316] width 373 height 475
type input "8:00am"
click at [876, 134] on li "8:00am" at bounding box center [895, 142] width 57 height 17
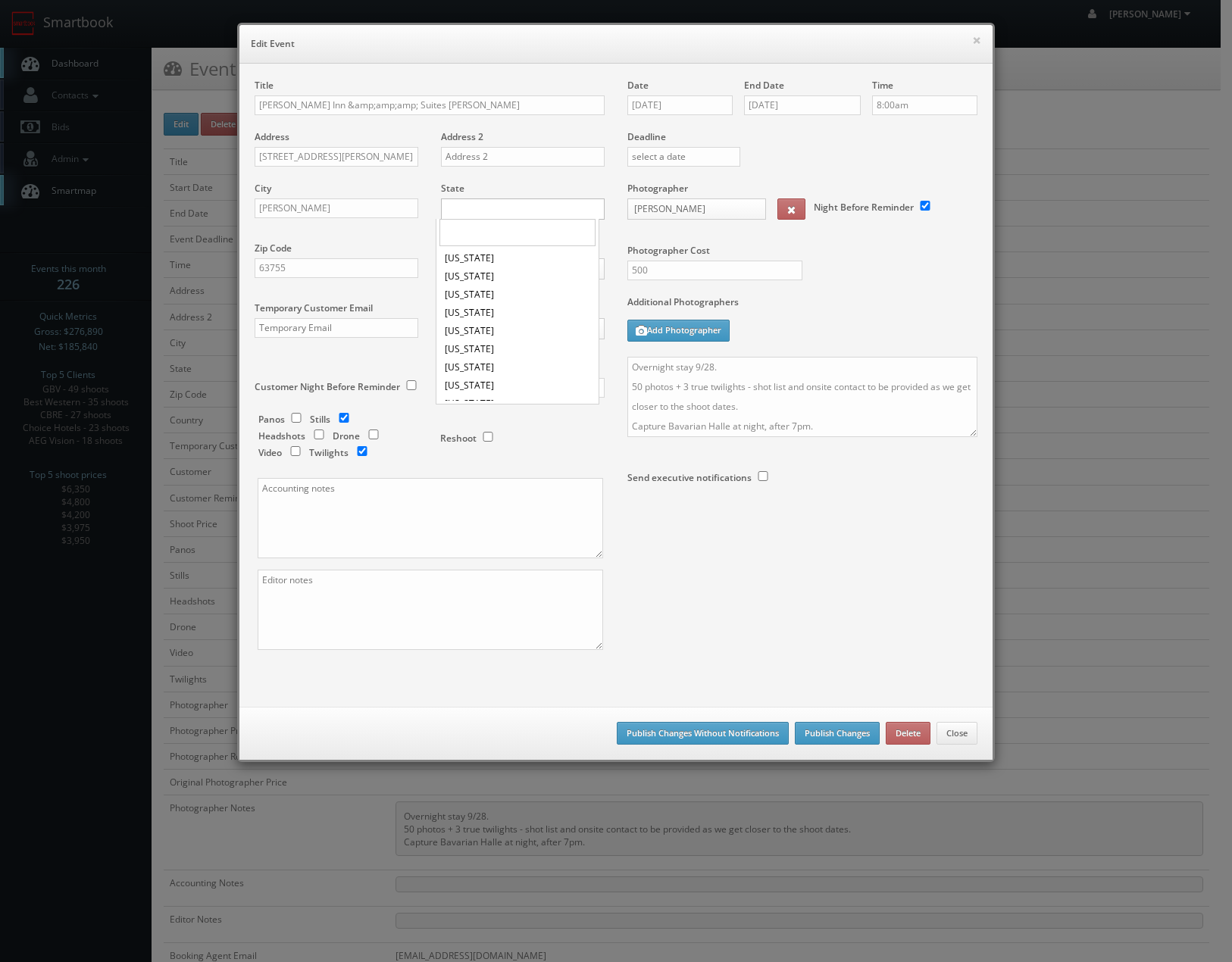
click at [480, 213] on body "Smartbook Toggle Side Navigation Toggle Top Navigation Chris_Sardinas Chris_Sar…" at bounding box center [610, 640] width 1220 height 1280
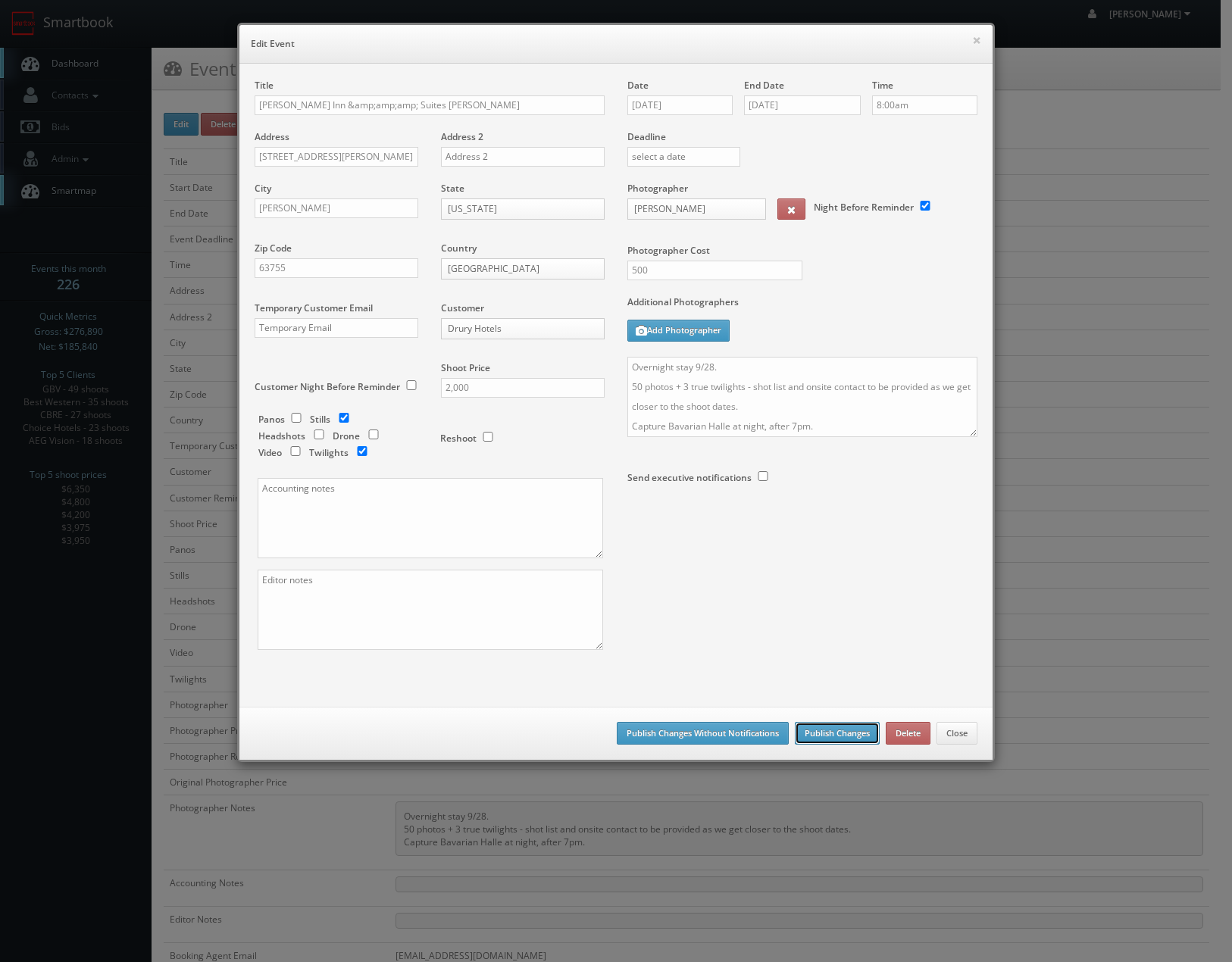
click at [812, 730] on button "Publish Changes" at bounding box center [837, 733] width 85 height 23
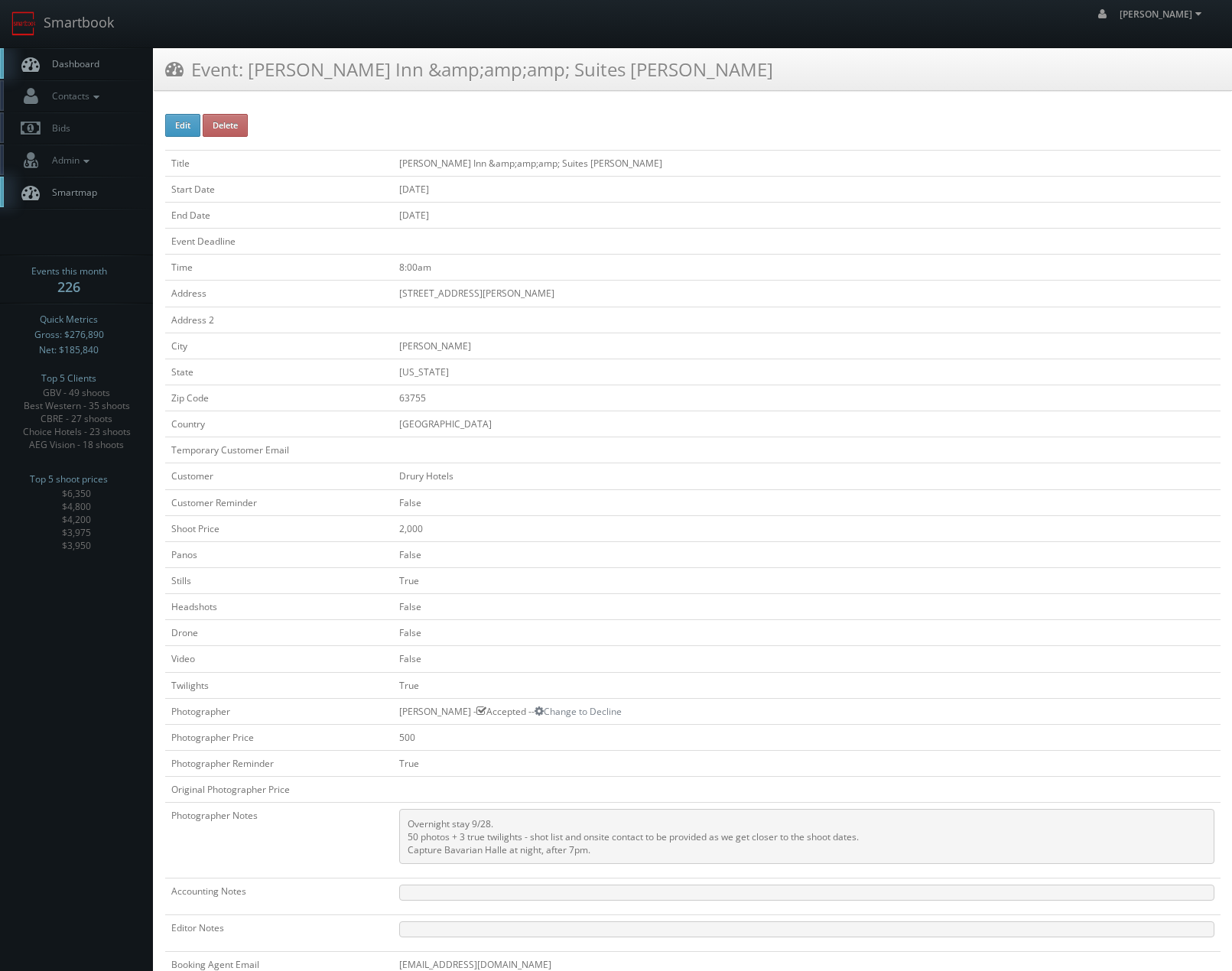
click at [290, 209] on td "End Date" at bounding box center [279, 215] width 228 height 26
click at [64, 29] on link "Smartbook" at bounding box center [63, 23] width 125 height 47
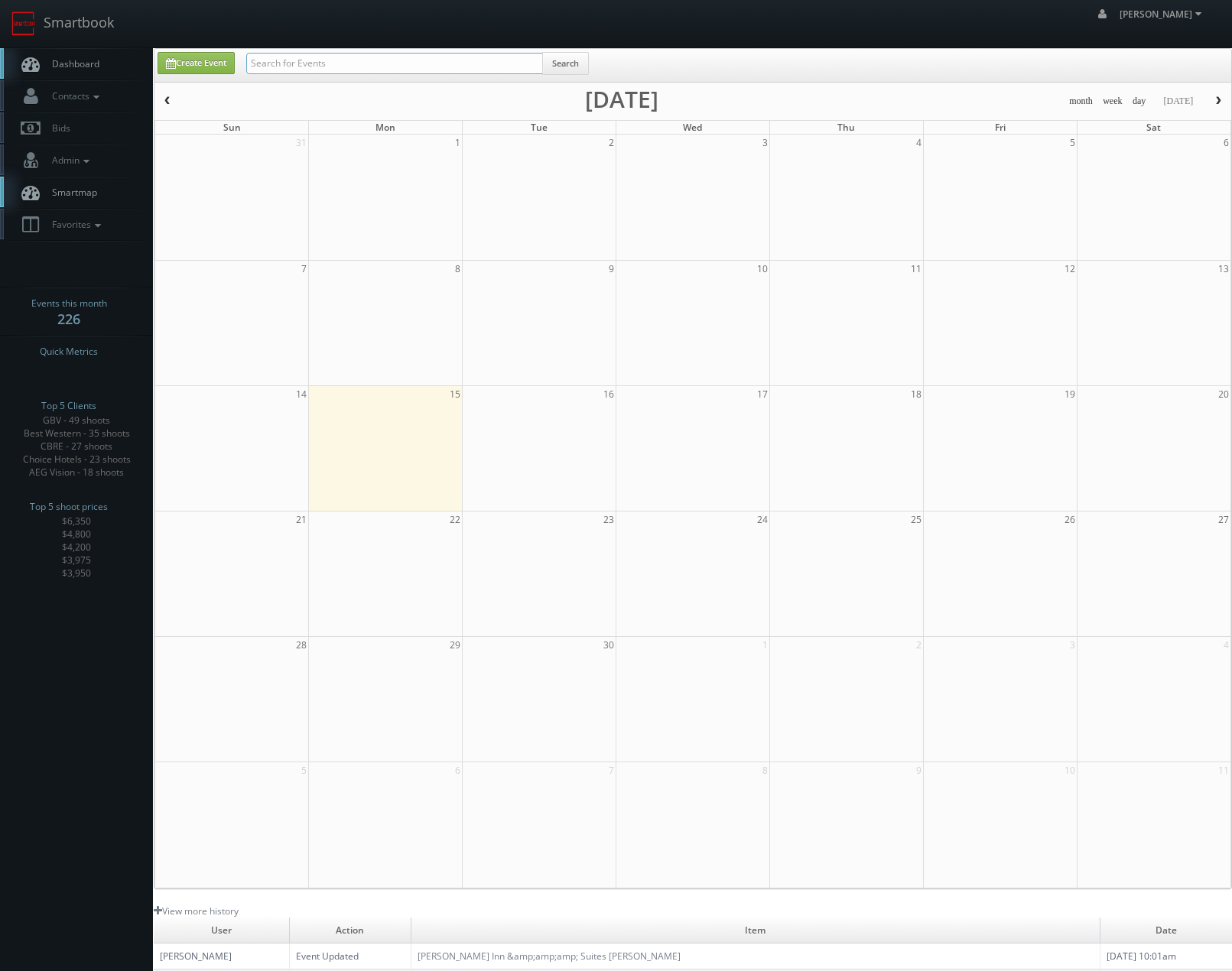
click at [364, 71] on input "text" at bounding box center [395, 63] width 297 height 22
type input "farbin"
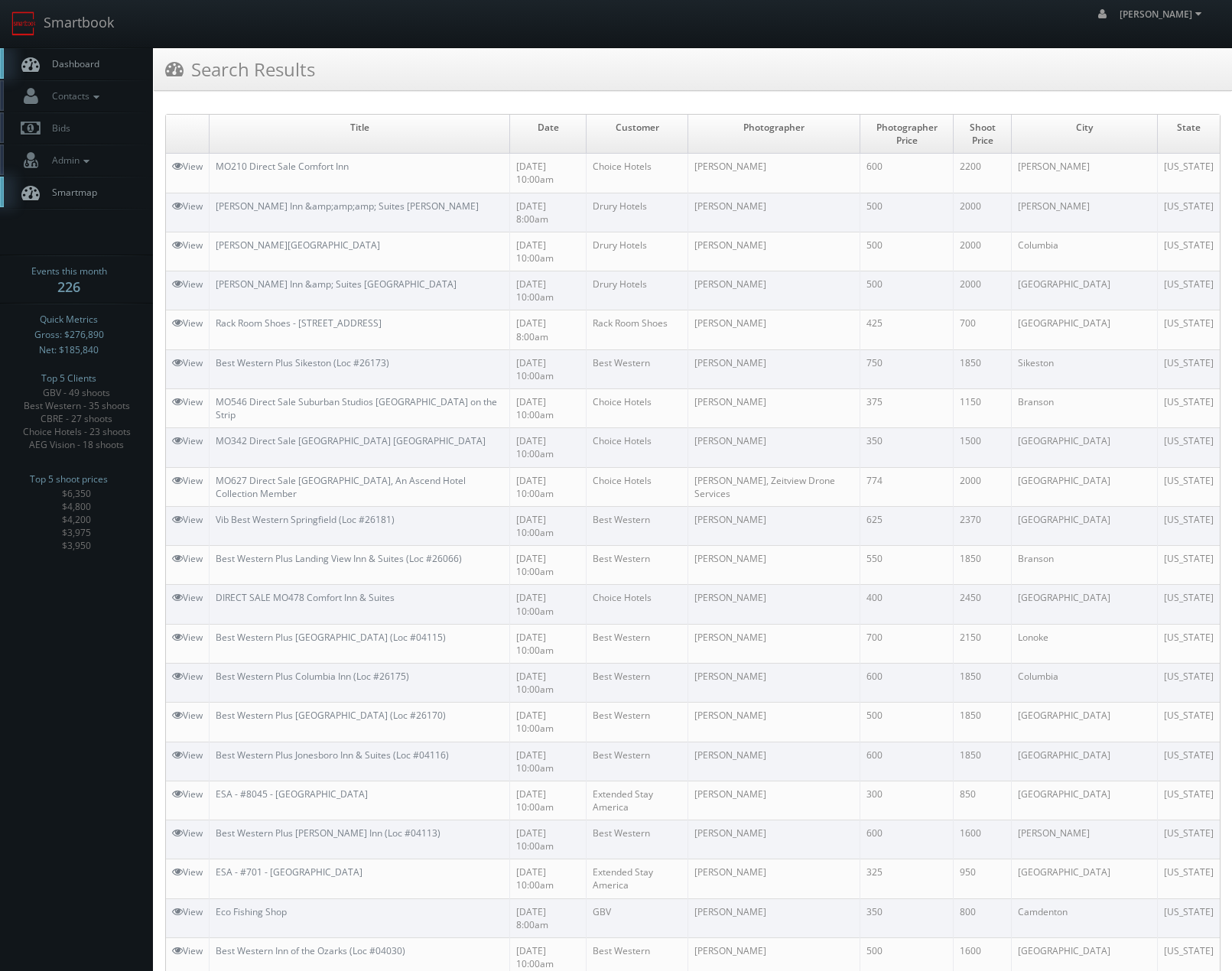
click at [391, 175] on td "MO210 Direct Sale Comfort Inn" at bounding box center [360, 173] width 301 height 39
click at [307, 238] on link "[PERSON_NAME][GEOGRAPHIC_DATA]" at bounding box center [298, 245] width 165 height 13
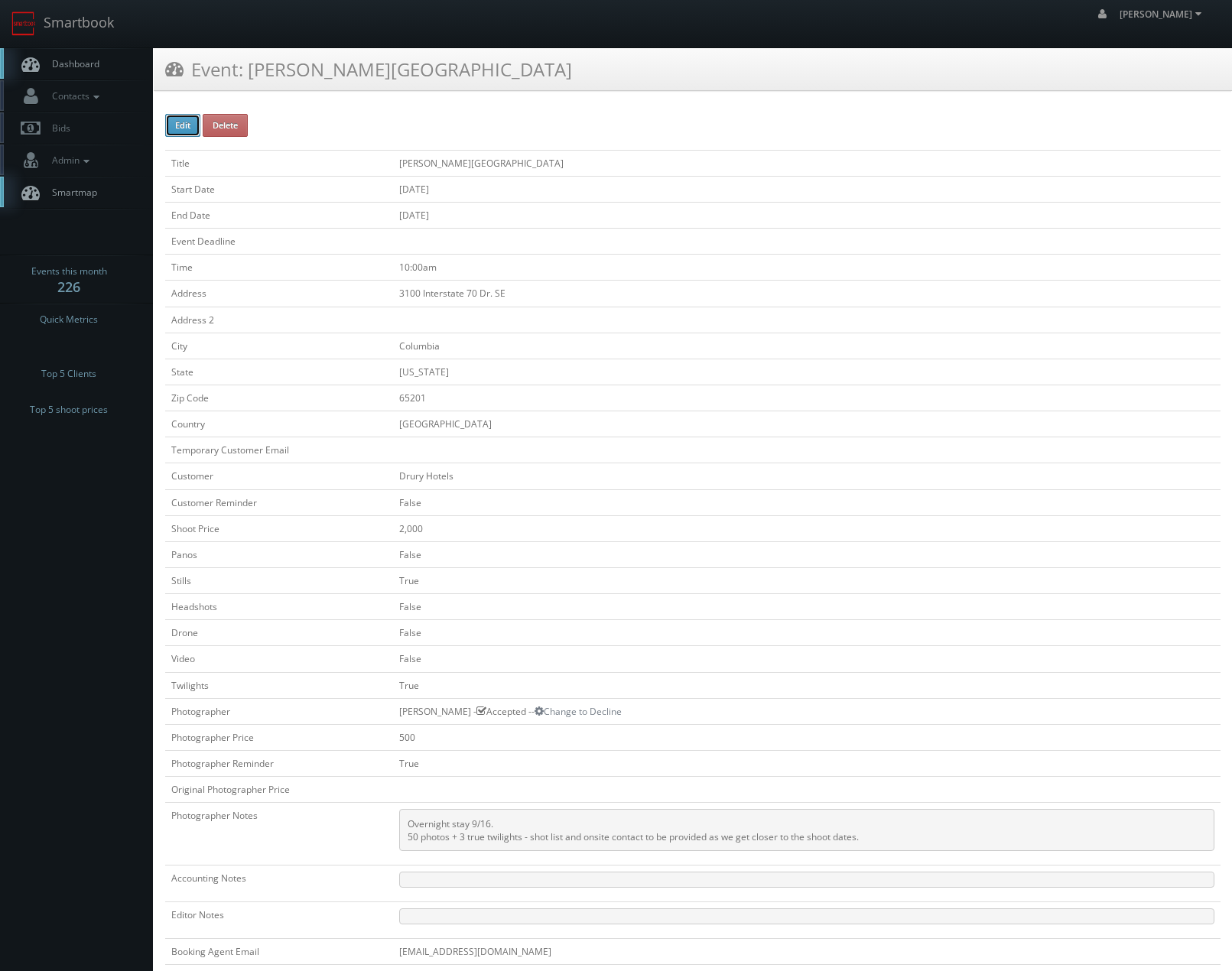
click at [177, 128] on button "Edit" at bounding box center [183, 125] width 35 height 23
type input "[PERSON_NAME][GEOGRAPHIC_DATA]"
type input "3100 Interstate 70 Dr. SE"
type input "Columbia"
type input "65201"
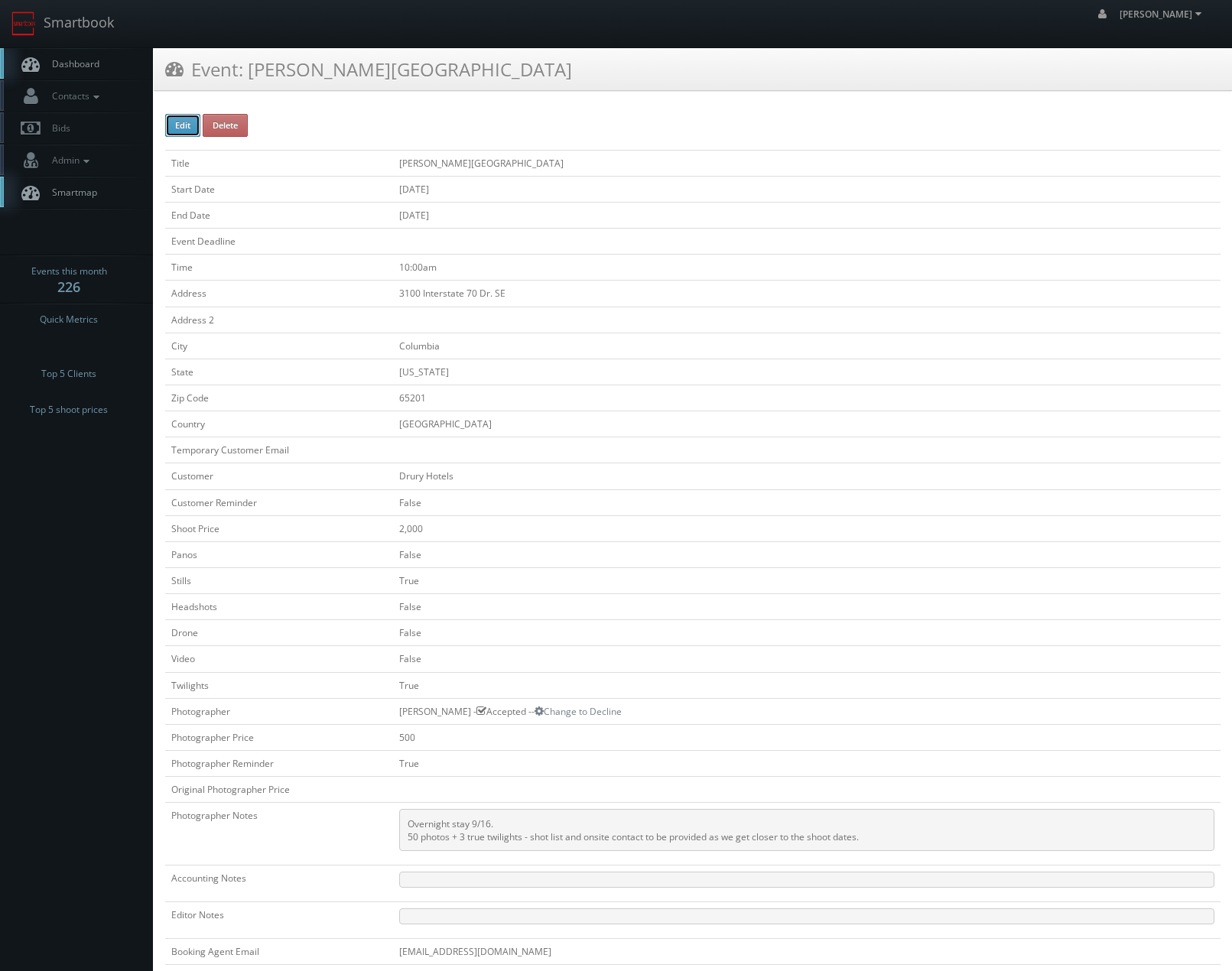
checkbox input "false"
type input "2,000"
checkbox input "false"
checkbox input "true"
checkbox input "false"
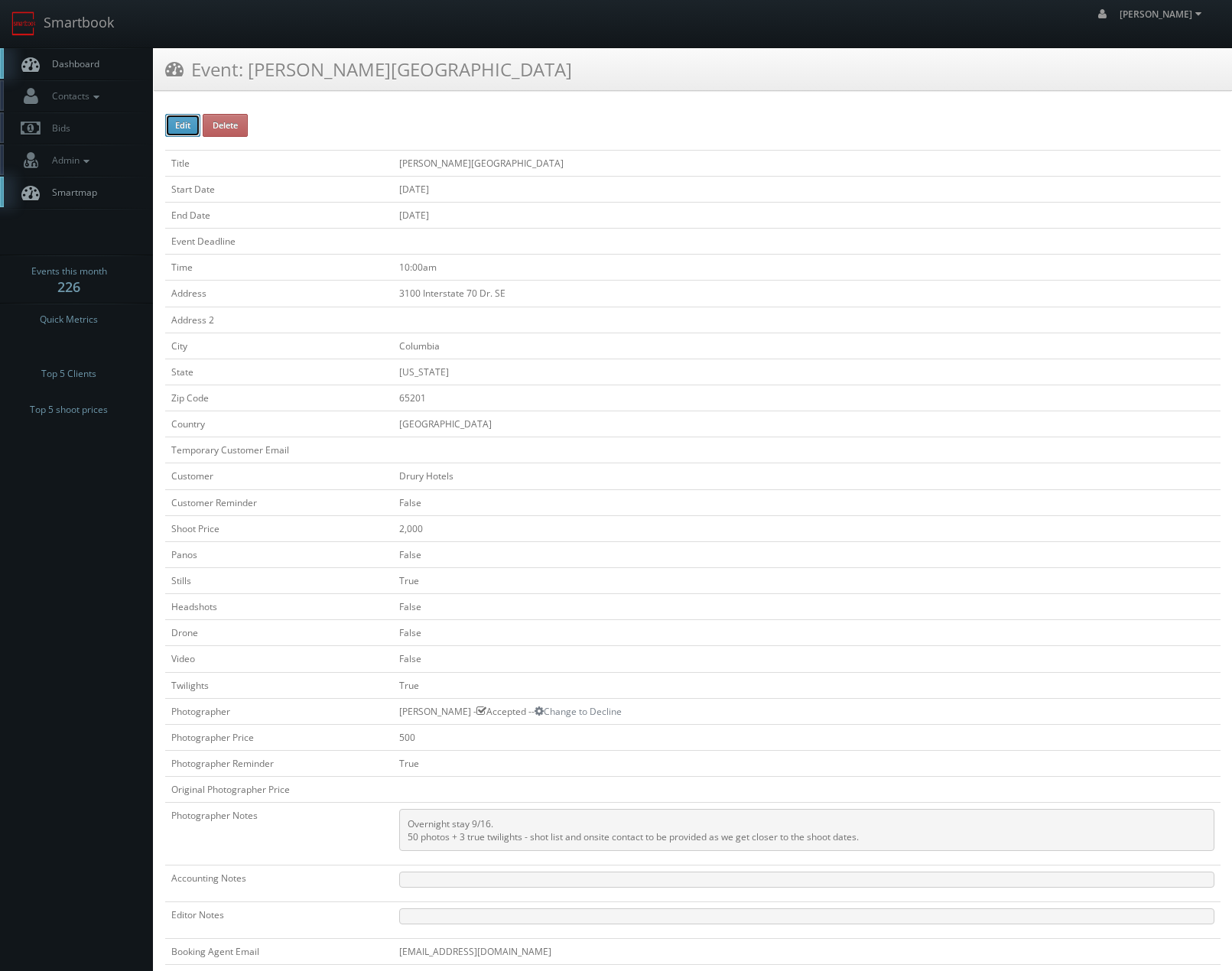
checkbox input "false"
checkbox input "true"
checkbox input "false"
type input "[DATE]"
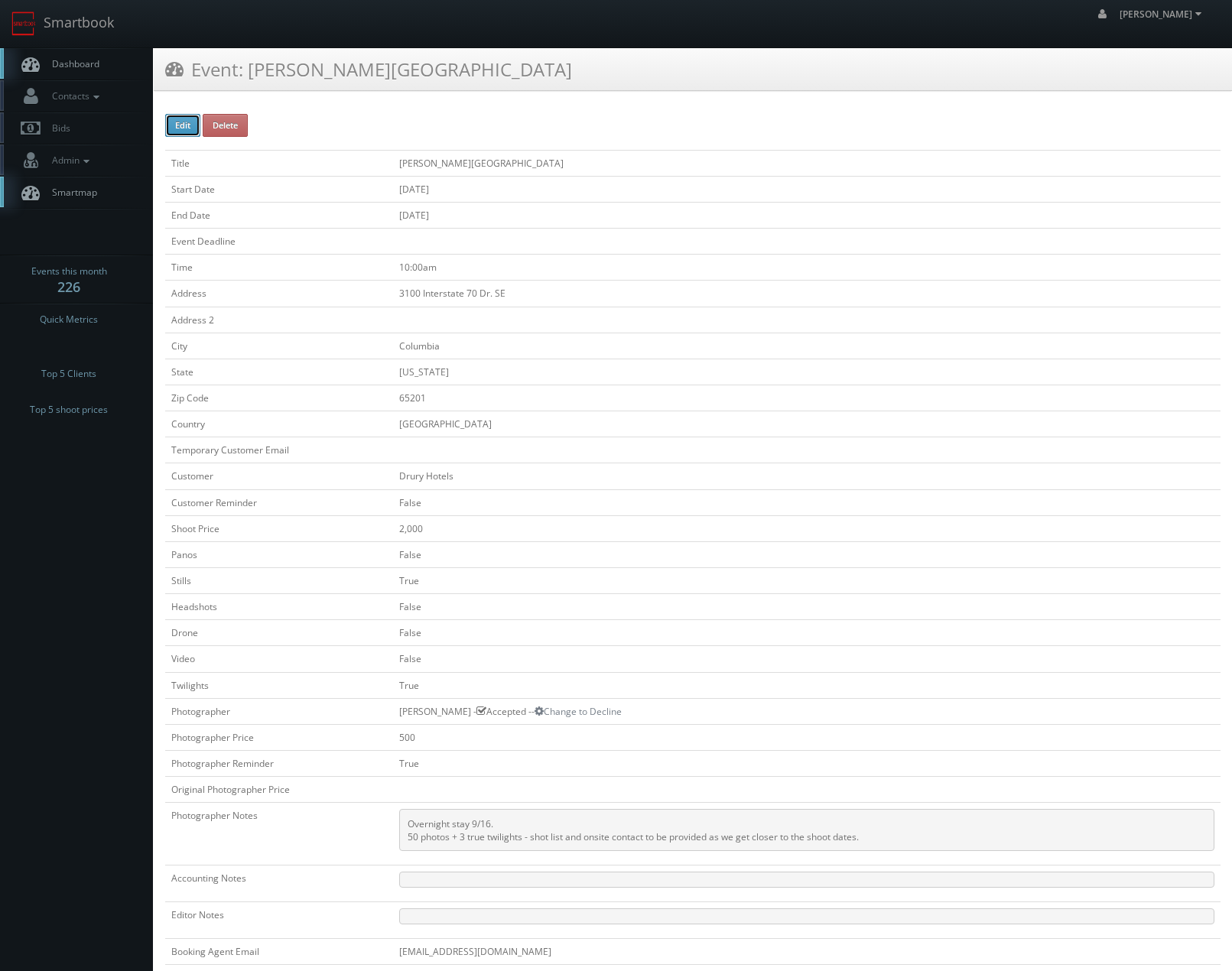
type input "[DATE]"
type input "10:00am"
checkbox input "true"
checkbox input "false"
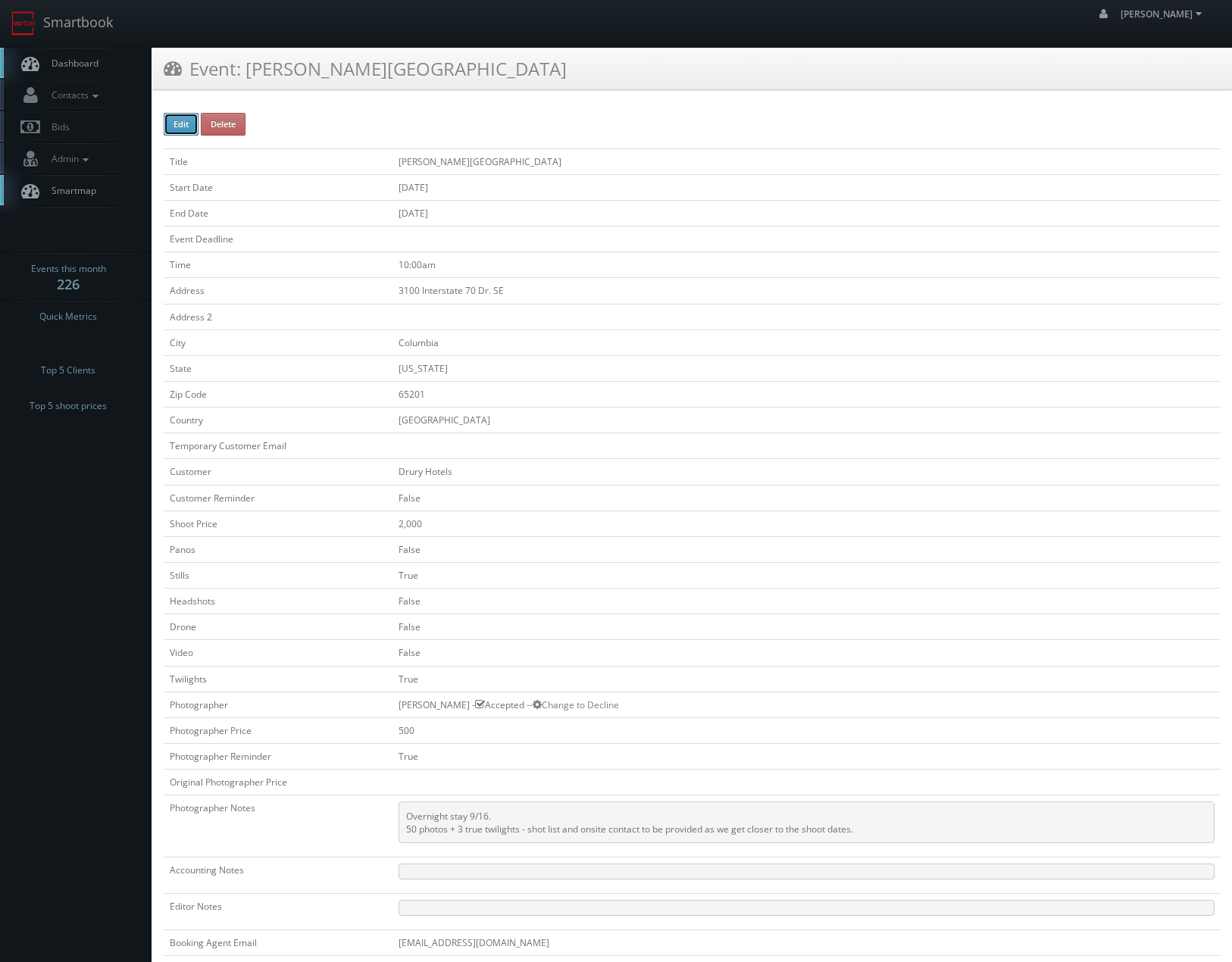
select select "[US_STATE]"
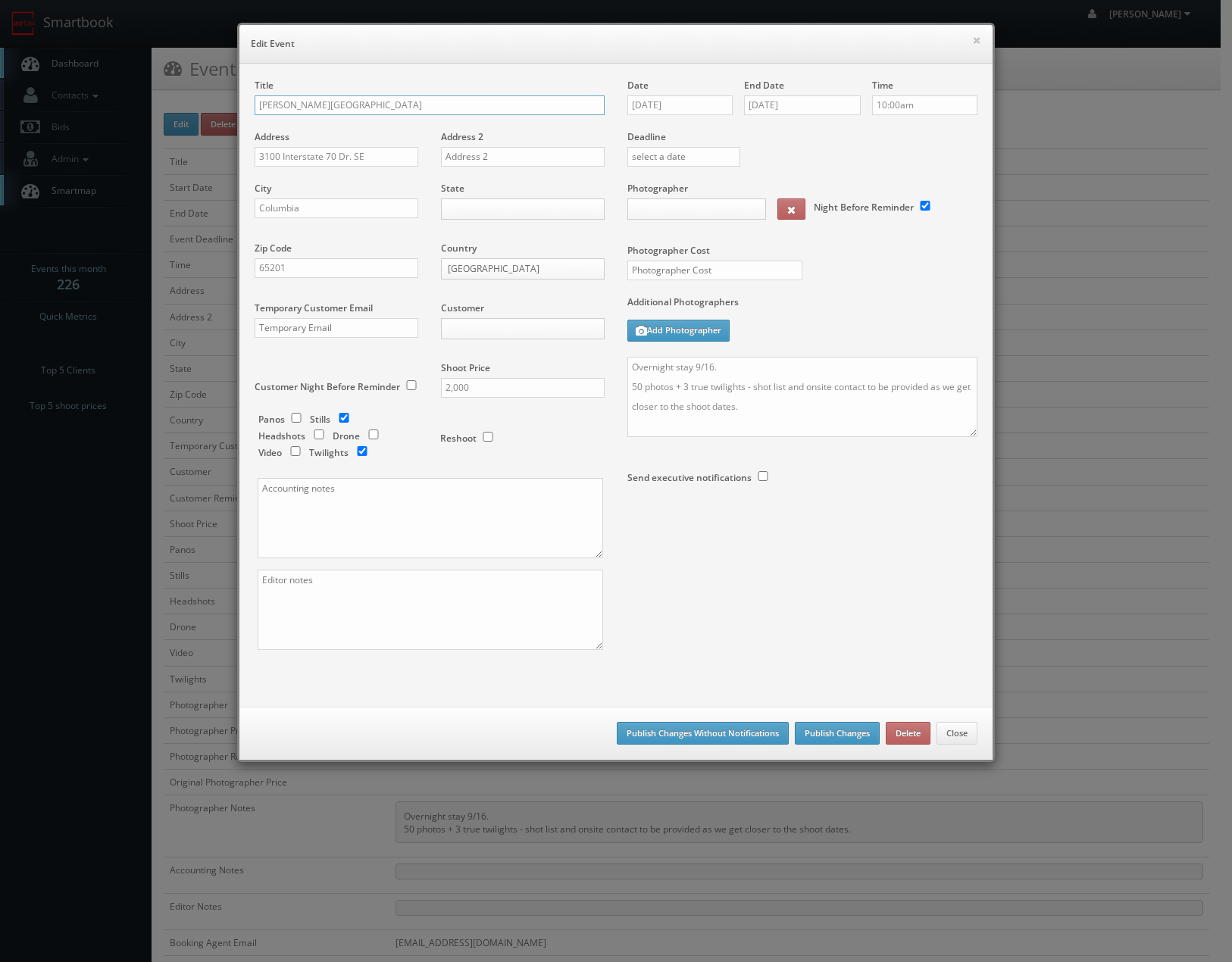
type input "2,000"
type input "500"
select select "[EMAIL_ADDRESS][DOMAIN_NAME]"
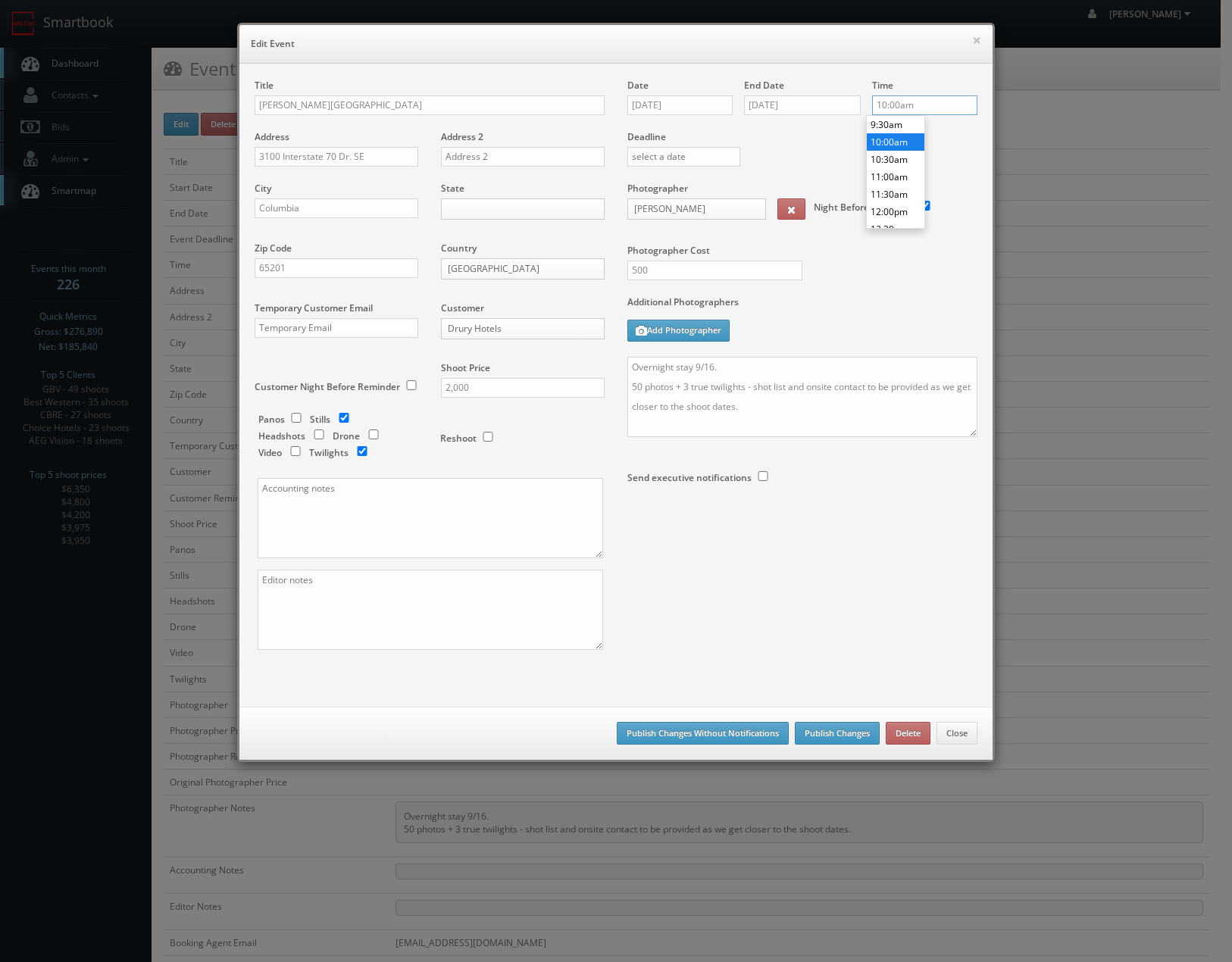
drag, startPoint x: 908, startPoint y: 106, endPoint x: 745, endPoint y: 116, distance: 163.3
click at [760, 112] on div "Date [DATE] End Date [DATE] Time 10:00am Deadline Photographer [PERSON_NAME] _j…" at bounding box center [802, 316] width 373 height 475
type input "8:00am"
click at [885, 140] on li "8:00am" at bounding box center [895, 142] width 57 height 17
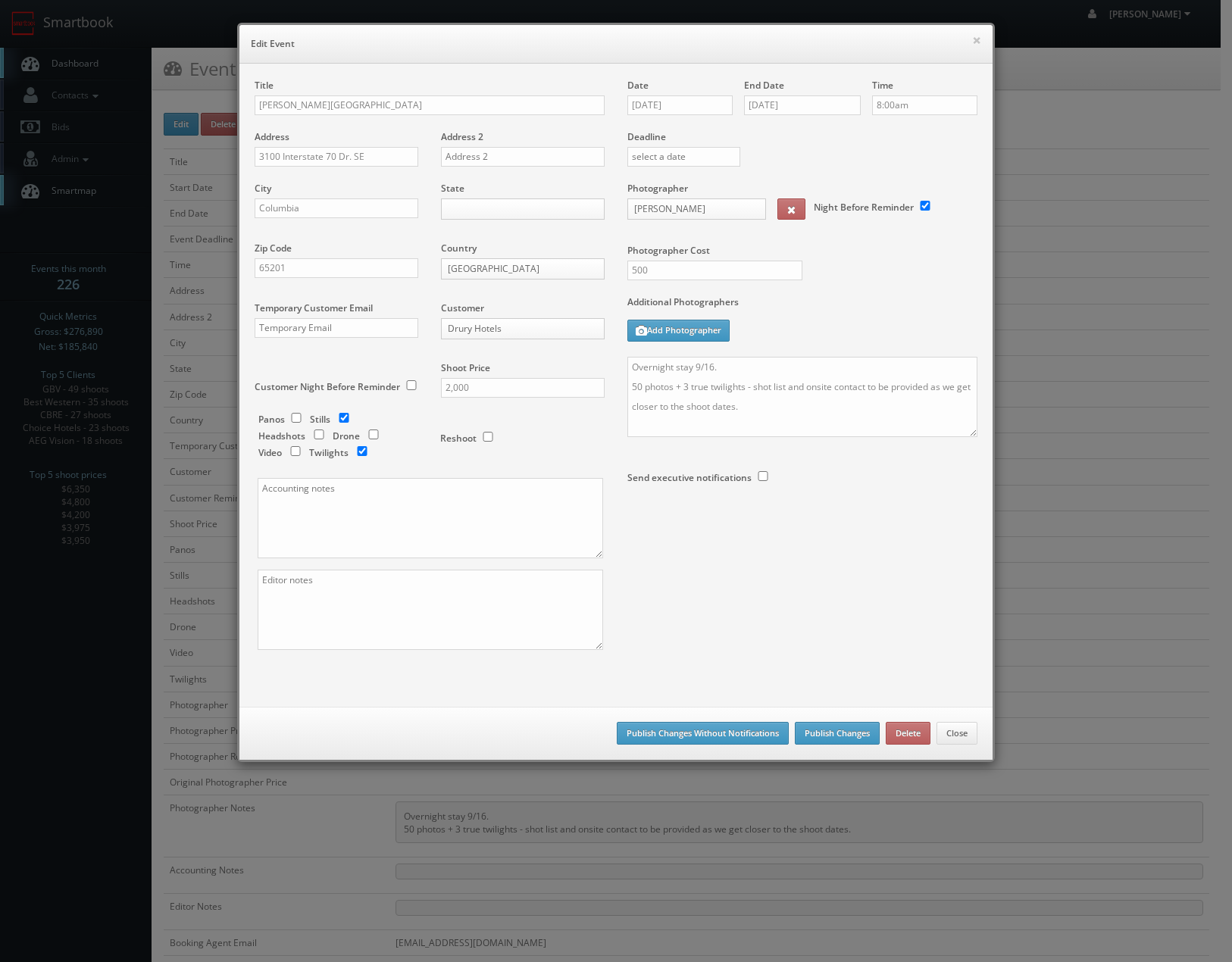
scroll to position [315, 0]
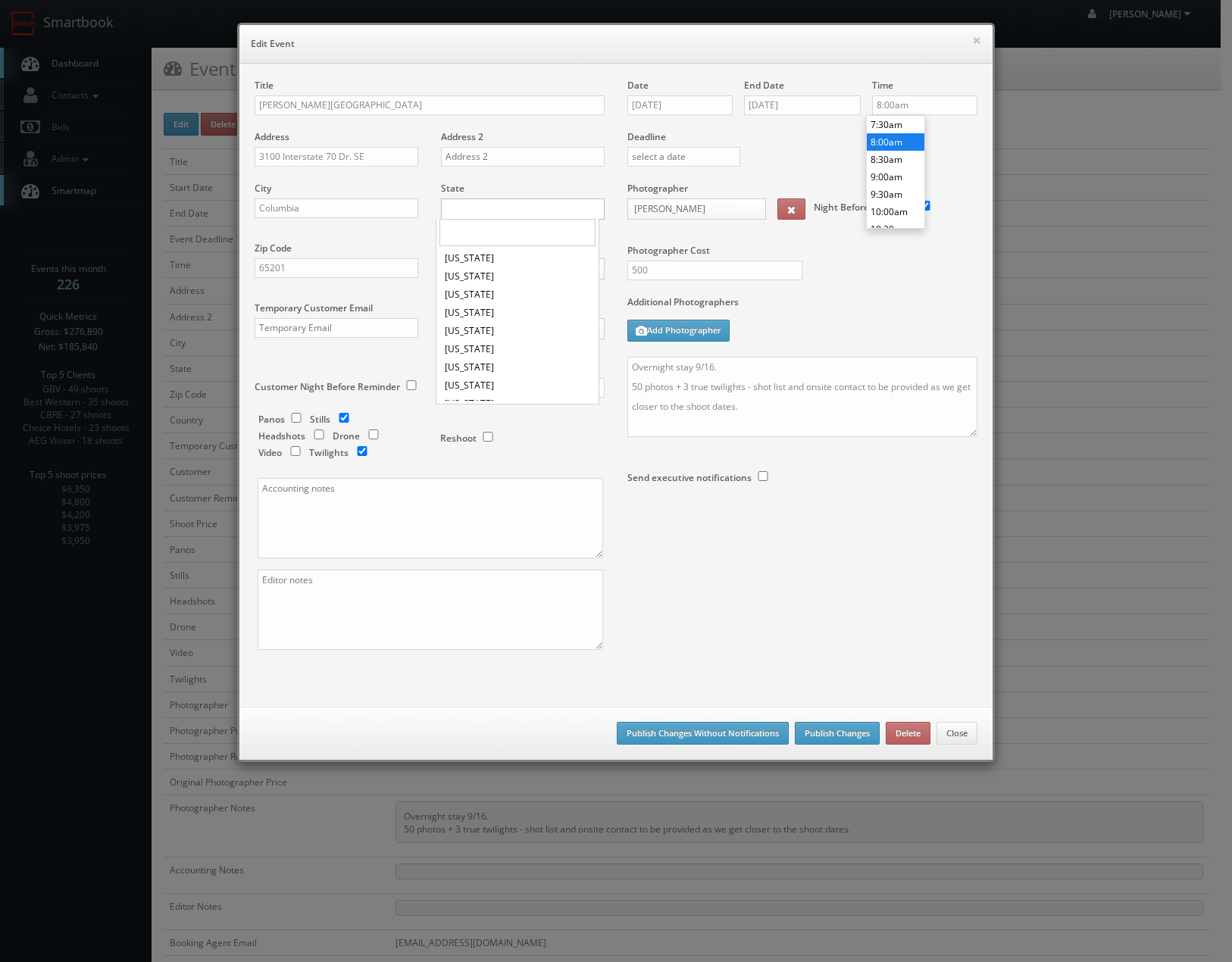
click at [497, 212] on body "Smartbook Toggle Side Navigation Toggle Top Navigation Chris_Sardinas Chris_Sar…" at bounding box center [610, 633] width 1220 height 1267
type input "miss"
click at [777, 580] on div "Title Drury Plaza Hotel Columbia East Address 3100 Interstate 70 Dr. SE Address…" at bounding box center [616, 378] width 746 height 598
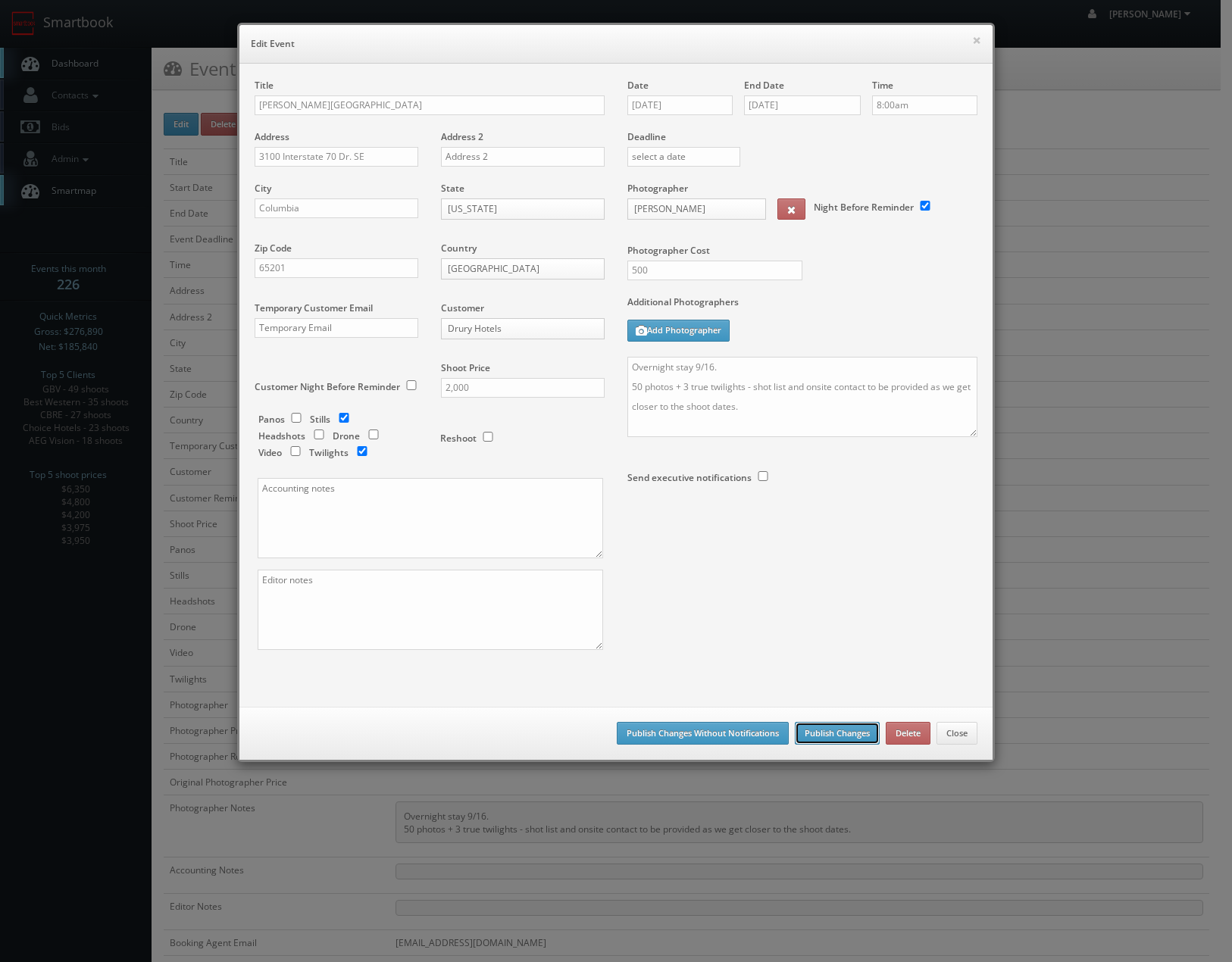
drag, startPoint x: 819, startPoint y: 732, endPoint x: 788, endPoint y: 735, distance: 31.1
click at [818, 732] on button "Publish Changes" at bounding box center [837, 733] width 85 height 23
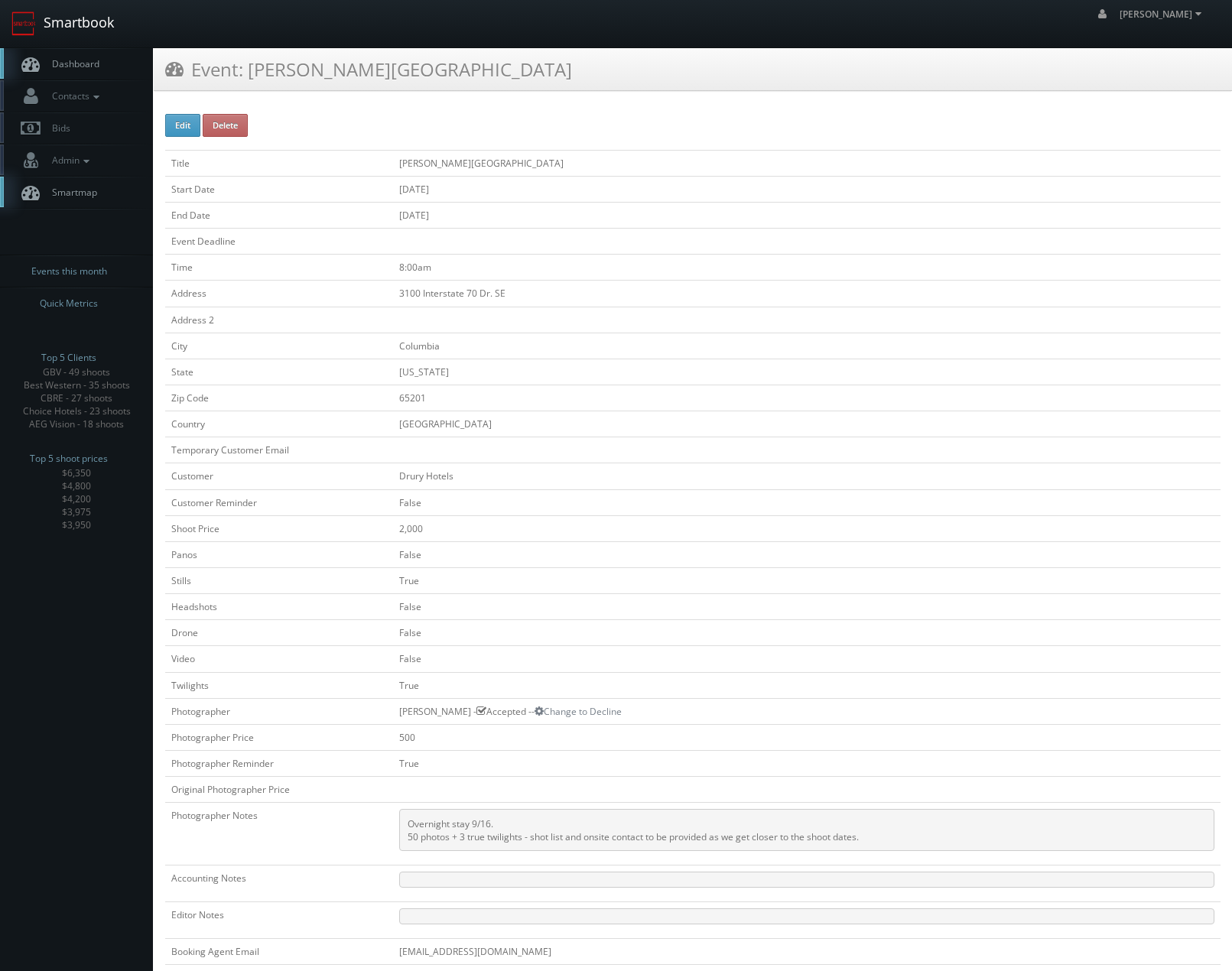
drag, startPoint x: 96, startPoint y: 23, endPoint x: 200, endPoint y: 55, distance: 108.8
click at [96, 22] on link "Smartbook" at bounding box center [63, 23] width 125 height 47
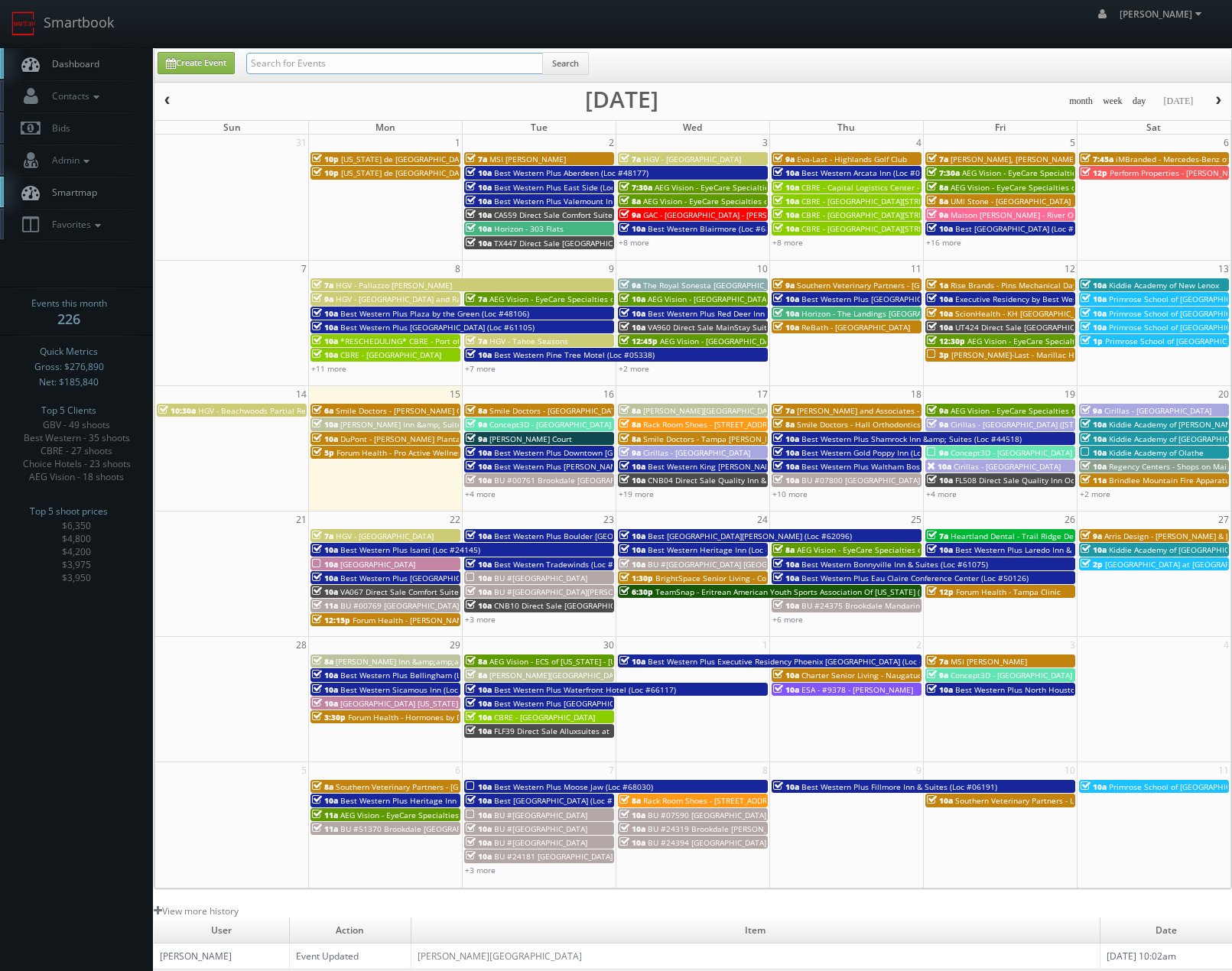
click at [333, 70] on input "text" at bounding box center [395, 63] width 297 height 22
type input "farbin"
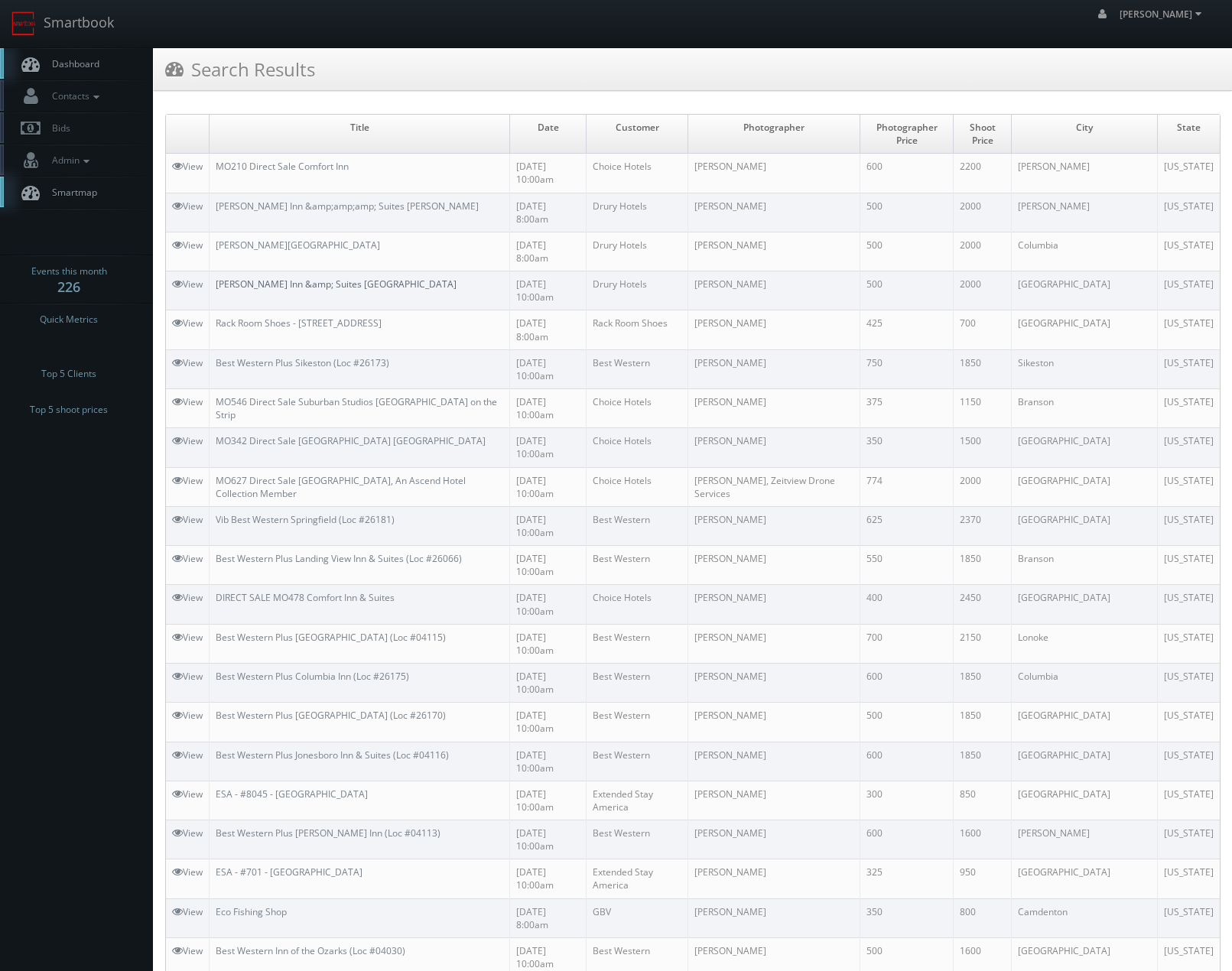
click at [314, 278] on link "[PERSON_NAME] Inn &amp; Suites [GEOGRAPHIC_DATA]" at bounding box center [336, 284] width 241 height 13
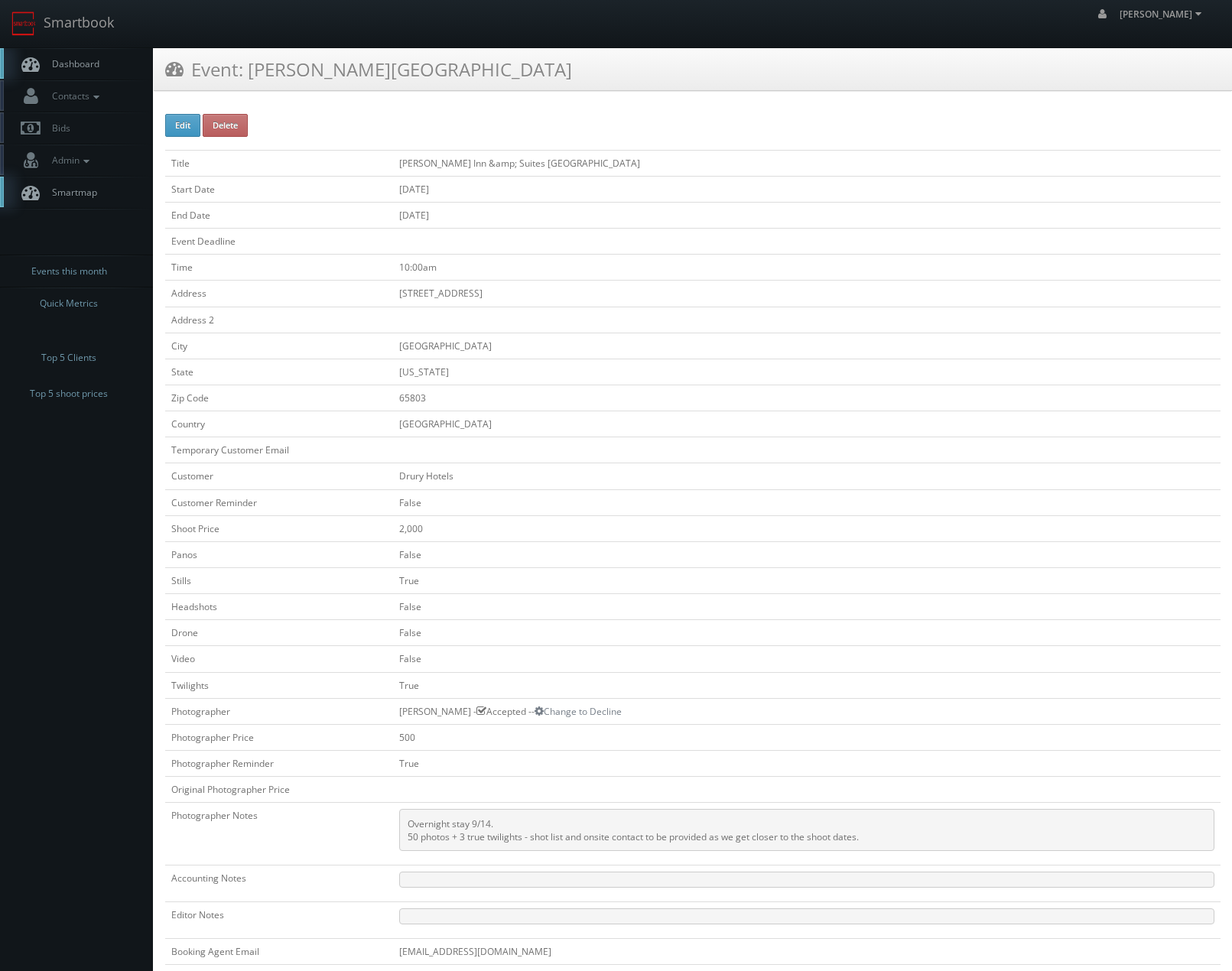
click at [183, 110] on div "Edit Delete Title Drury Inn &amp; Suites Springfield Start Date 09/15/2025 End …" at bounding box center [693, 691] width 1079 height 1176
click at [185, 128] on button "Edit" at bounding box center [183, 125] width 35 height 23
type input "Drury Inn &amp;amp; Suites Springfield"
type input "2715 E Glenstone Ave"
type input "[GEOGRAPHIC_DATA]"
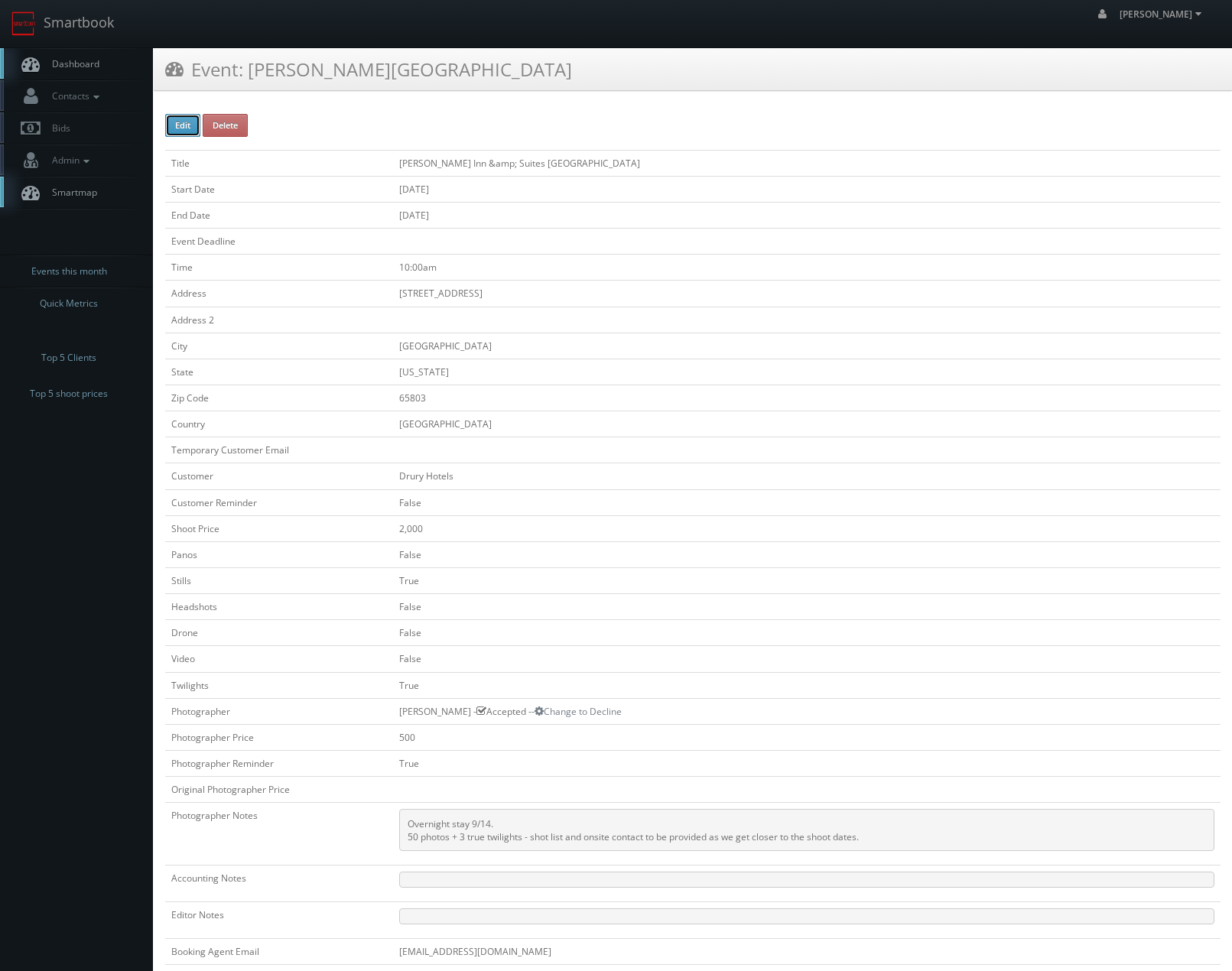
type input "65803"
checkbox input "false"
type input "2,000"
checkbox input "false"
checkbox input "true"
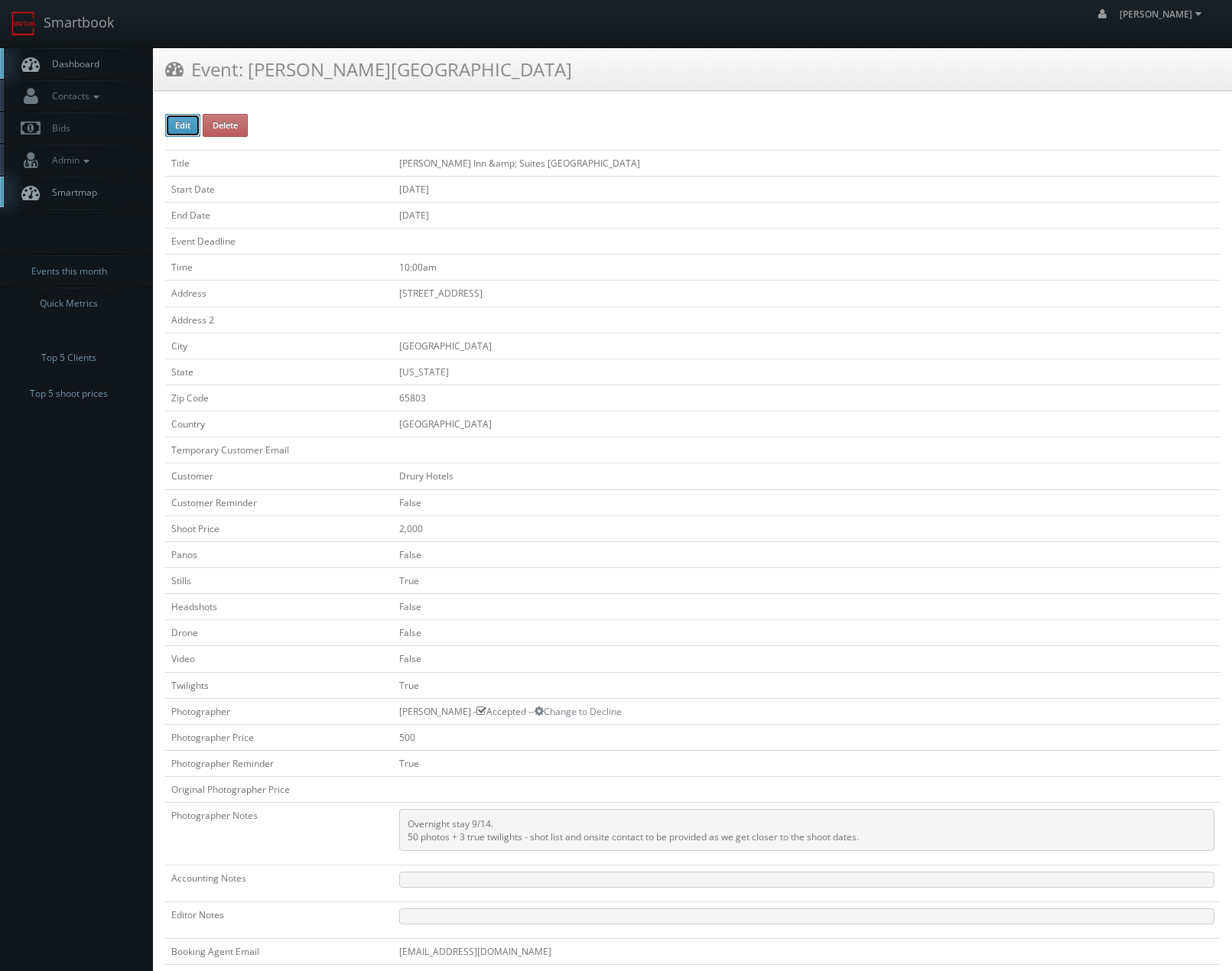
checkbox input "false"
checkbox input "true"
checkbox input "false"
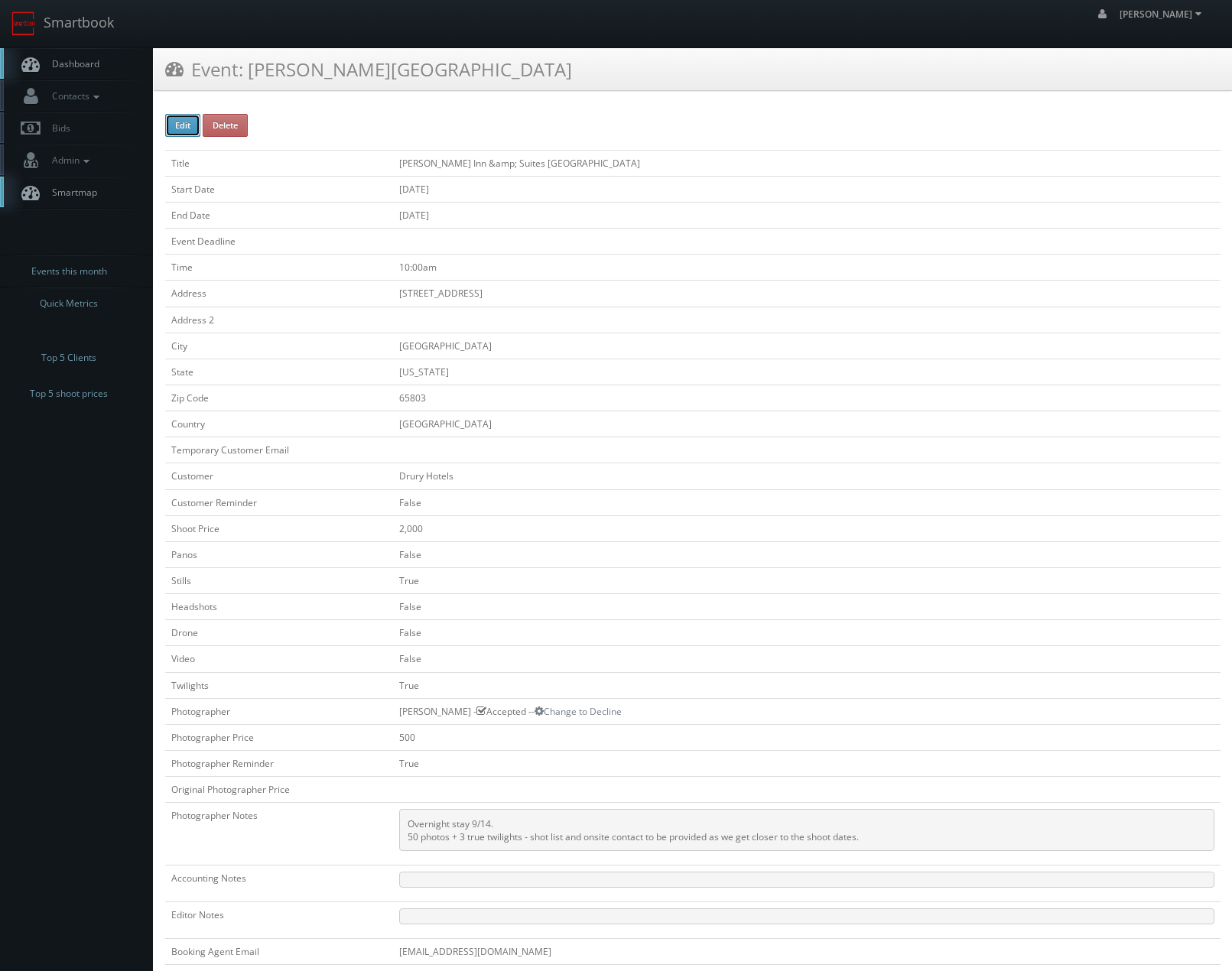
type input "09/15/2025"
type input "10:00am"
checkbox input "true"
checkbox input "false"
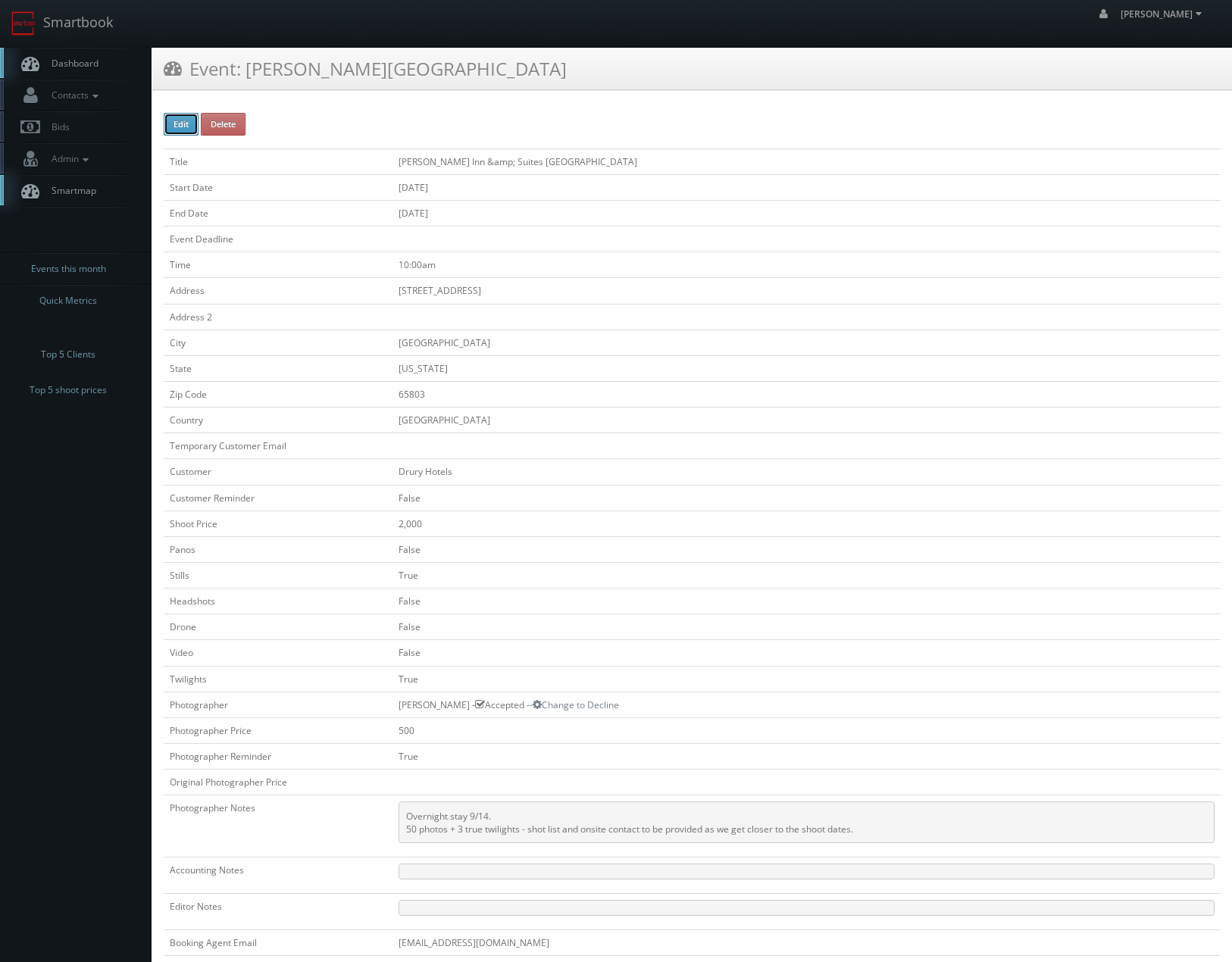
select select "[US_STATE]"
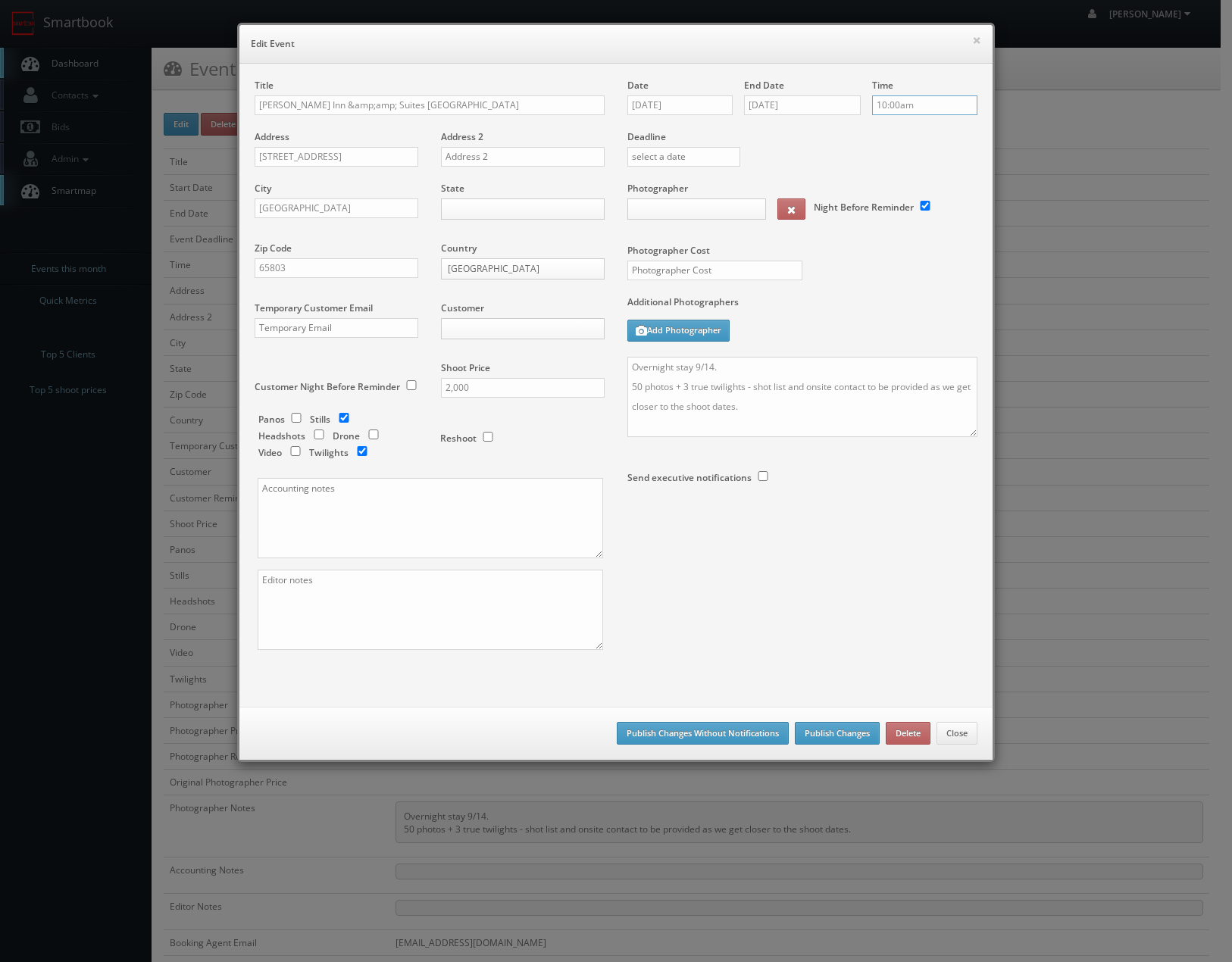
drag, startPoint x: 894, startPoint y: 110, endPoint x: 722, endPoint y: 137, distance: 174.1
click at [743, 130] on div "Date 09/15/2025 End Date 09/15/2025 Time 10:00am Deadline Photographer Night Be…" at bounding box center [802, 316] width 373 height 475
type input "2,000"
type input "8"
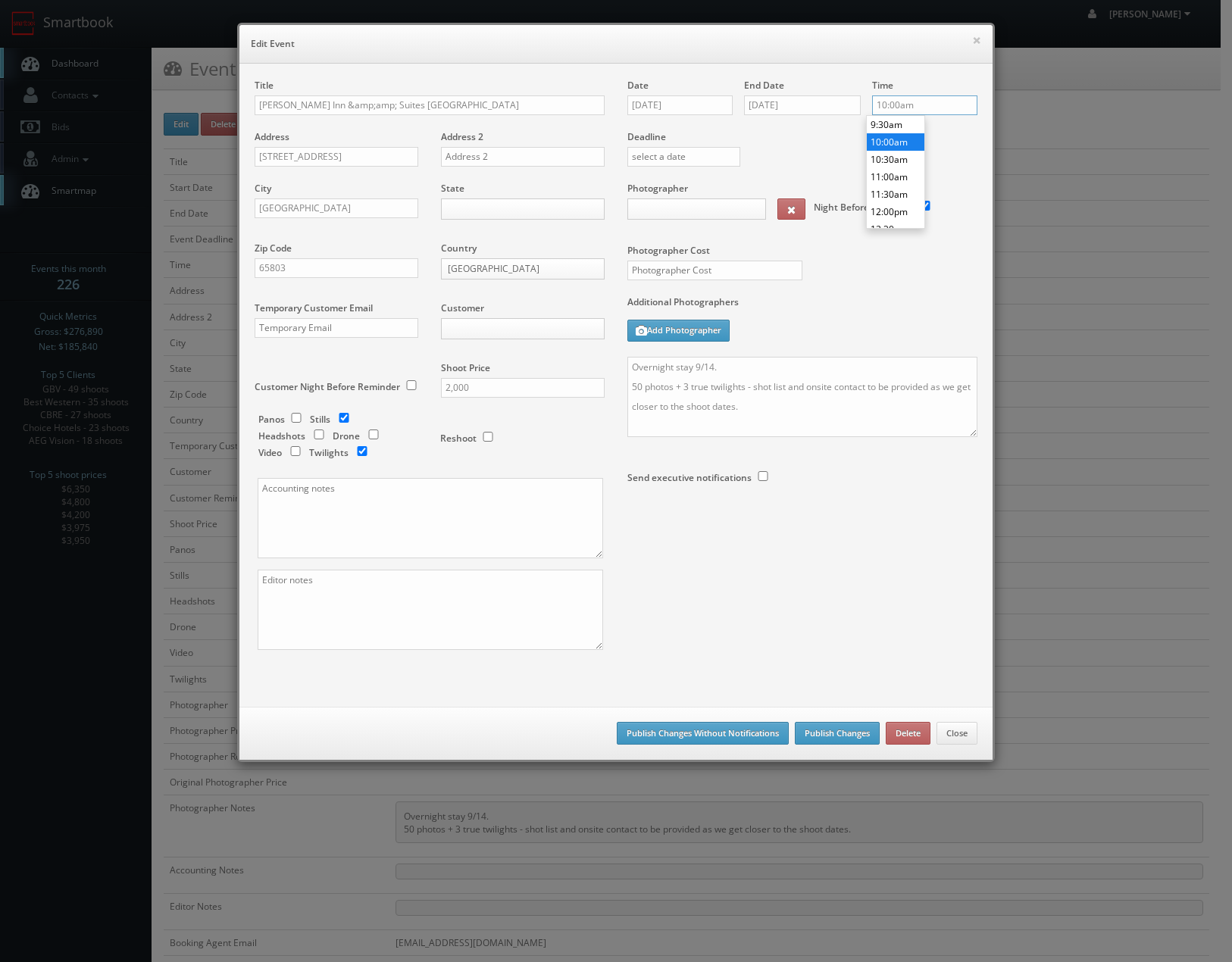
type input "500"
type input "8am"
select select "cs3design360_+3234ddd333331222225252523541@mg.cs3calendar.com"
select select "mfarbin@gmail.com"
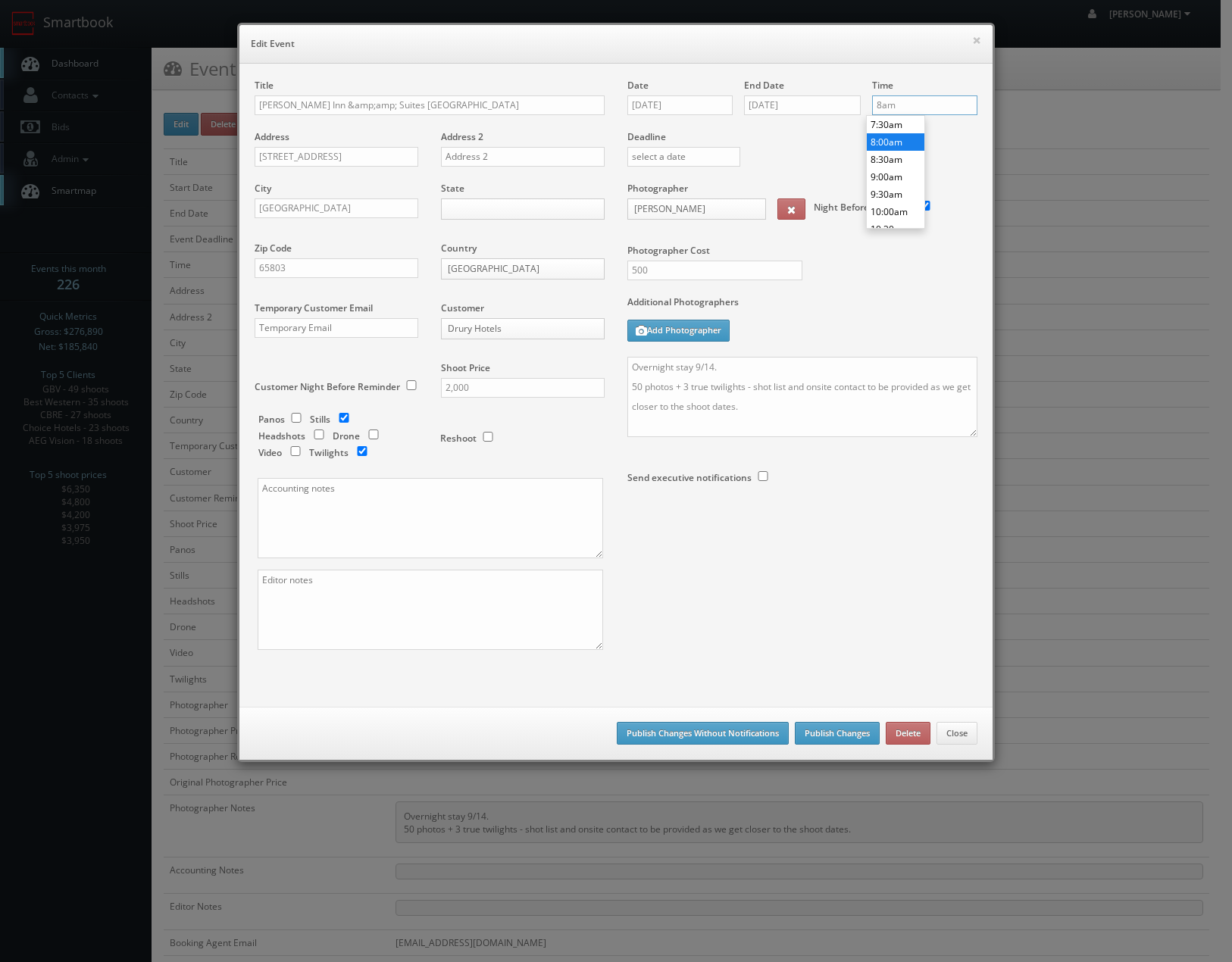
type input "8:00am"
click at [892, 138] on li "8:00am" at bounding box center [895, 142] width 57 height 17
click at [459, 213] on body "Smartbook Toggle Side Navigation Toggle Top Navigation Chris_Sardinas Chris_Sar…" at bounding box center [610, 633] width 1220 height 1267
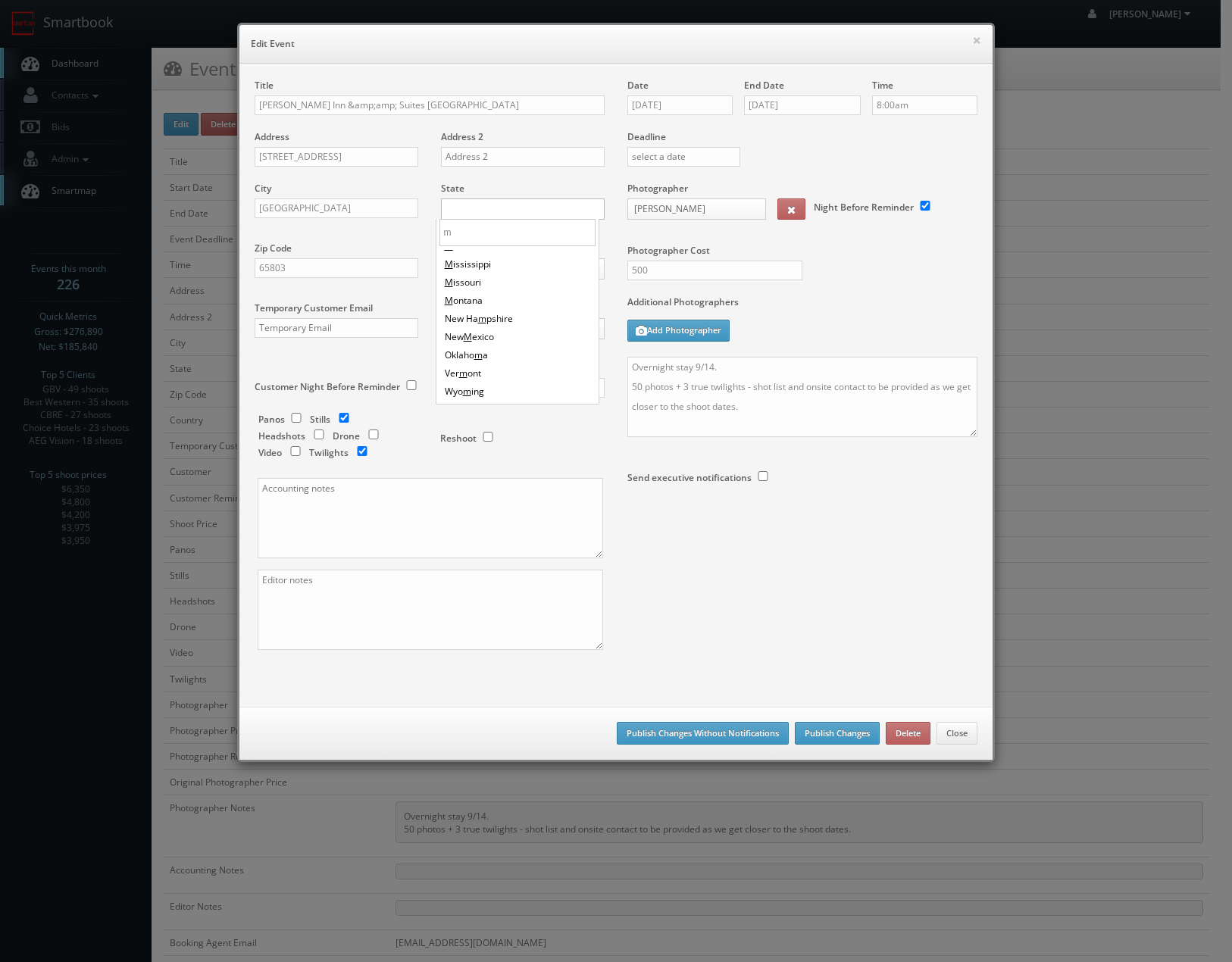
scroll to position [0, 0]
type input "miss"
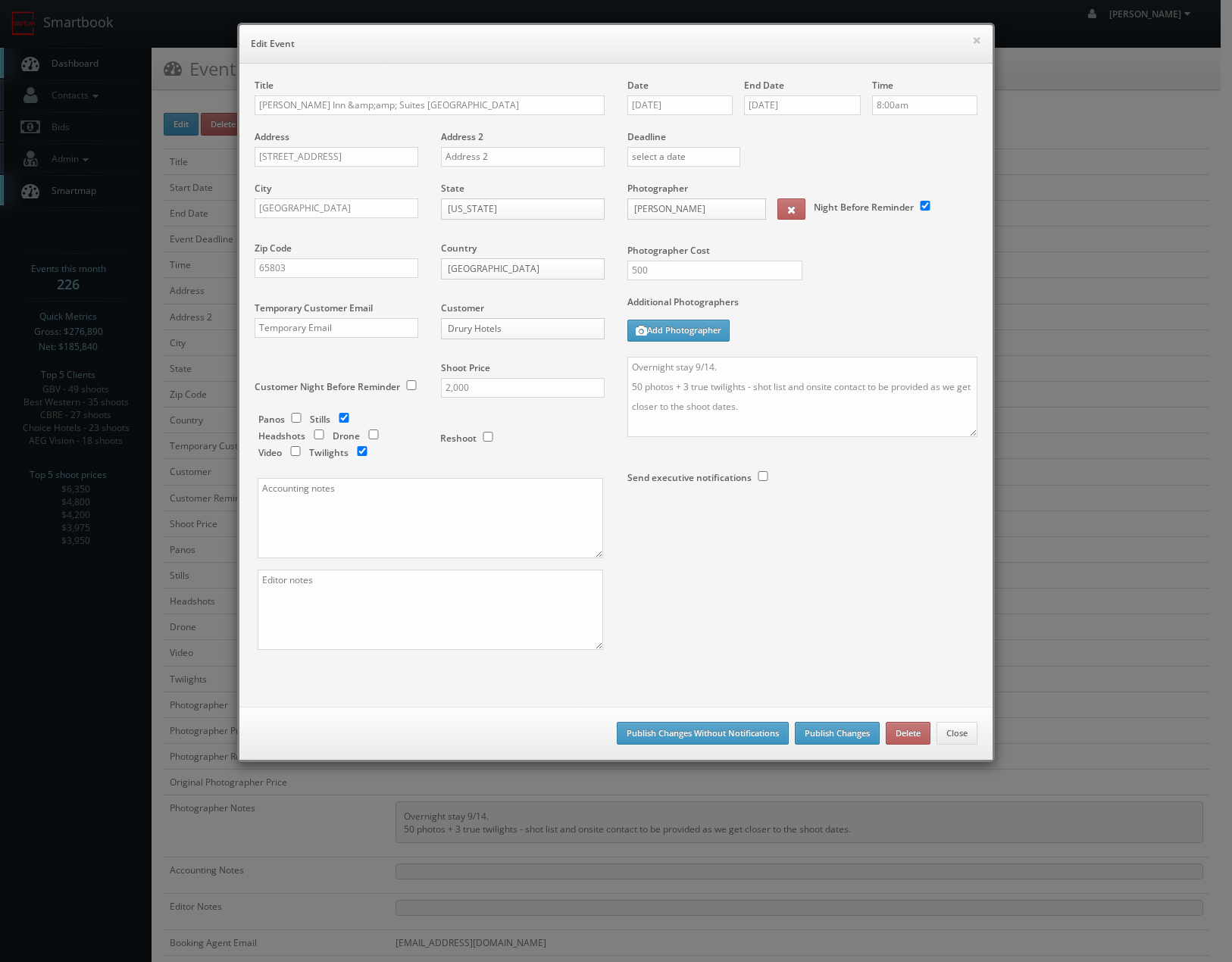
drag, startPoint x: 742, startPoint y: 581, endPoint x: 689, endPoint y: 561, distance: 56.6
click at [740, 581] on div "Title Drury Inn &amp;amp; Suites Springfield Address 2715 E Glenstone Ave Addre…" at bounding box center [616, 378] width 746 height 598
drag, startPoint x: 444, startPoint y: 107, endPoint x: 296, endPoint y: 107, distance: 148.0
click at [296, 107] on input "Drury Inn &amp;amp; Suites Springfield" at bounding box center [429, 105] width 350 height 20
type input "[PERSON_NAME][GEOGRAPHIC_DATA]"
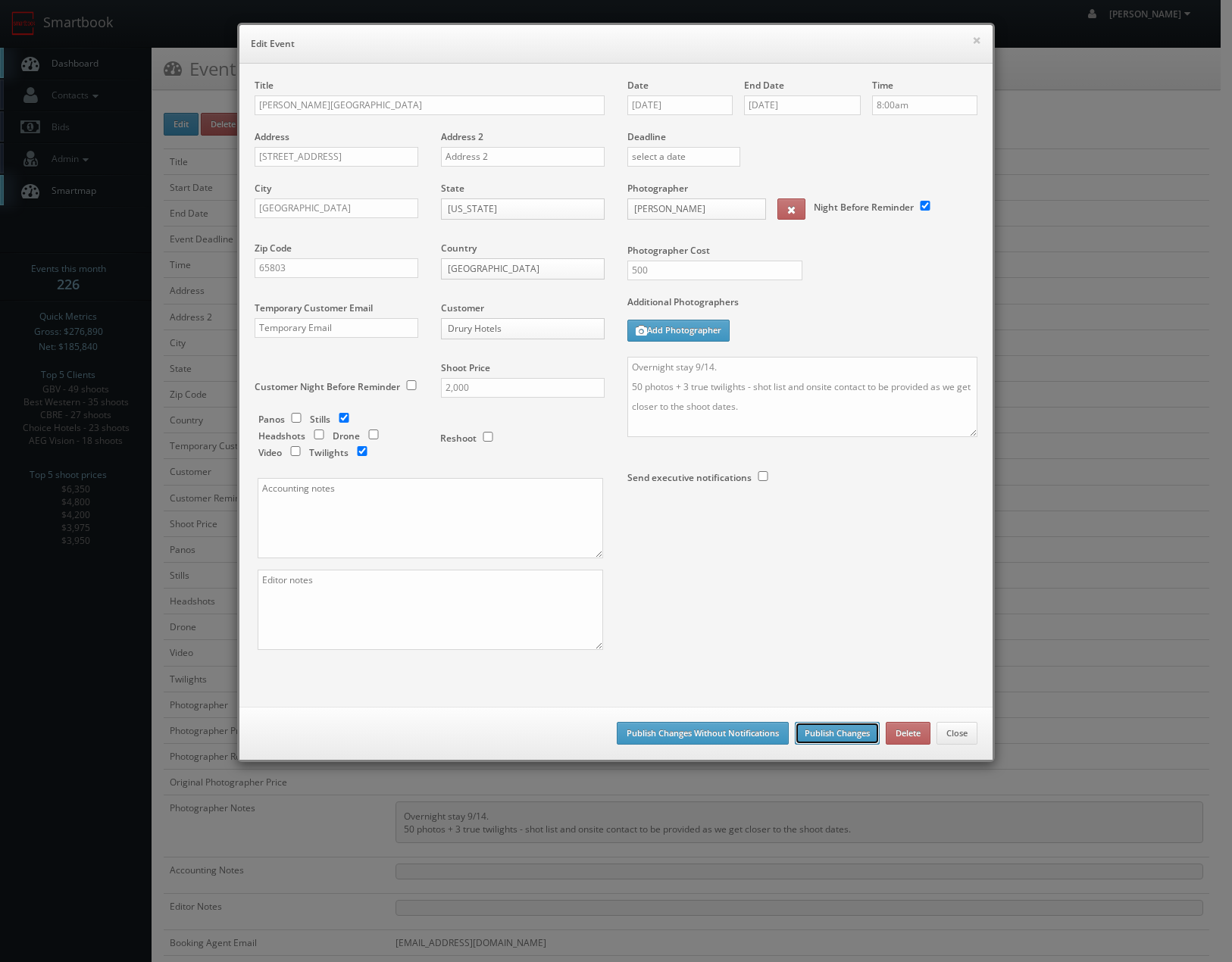
click at [832, 735] on button "Publish Changes" at bounding box center [837, 733] width 85 height 23
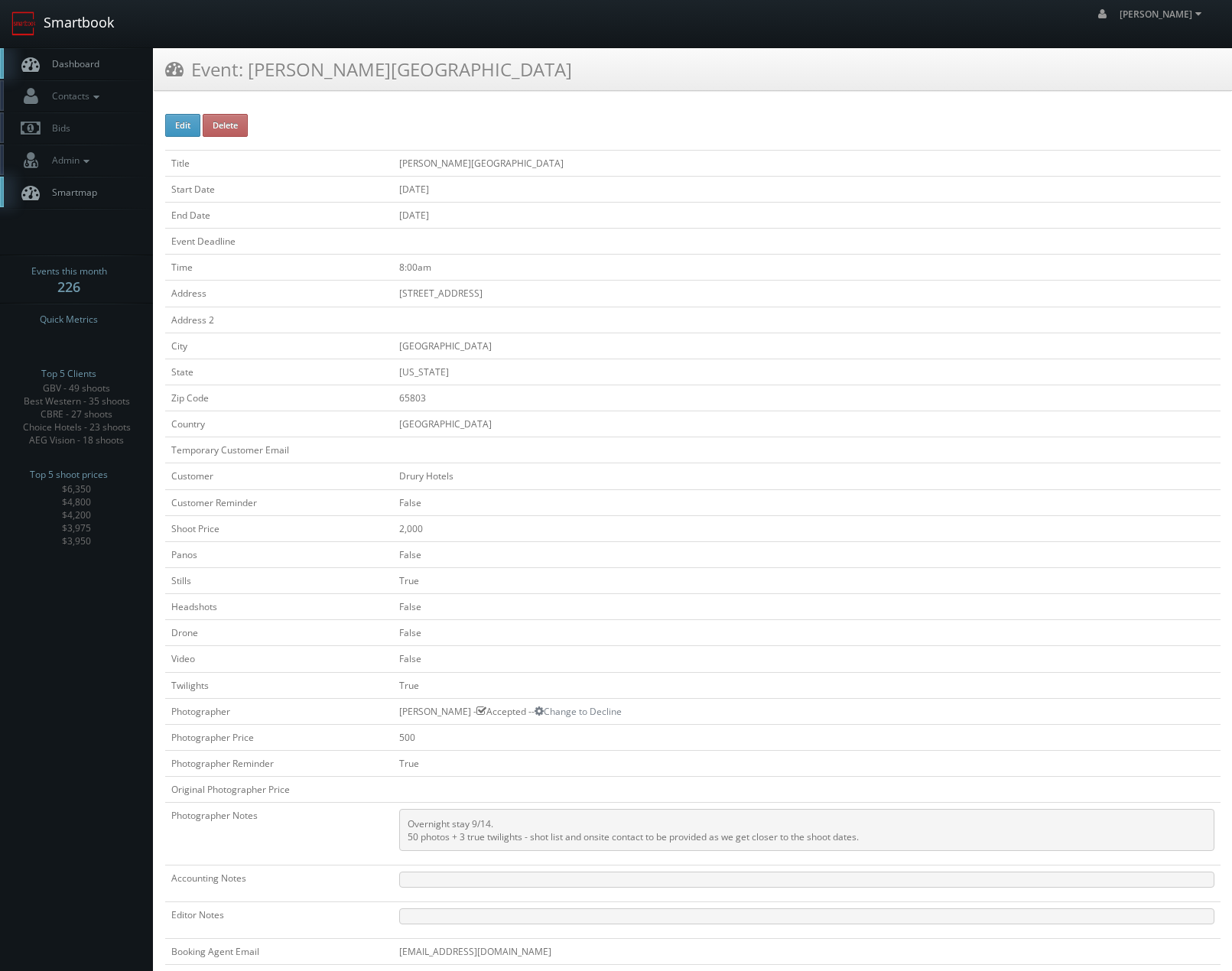
drag, startPoint x: 89, startPoint y: 21, endPoint x: 87, endPoint y: 1, distance: 20.1
click at [89, 20] on link "Smartbook" at bounding box center [63, 23] width 125 height 47
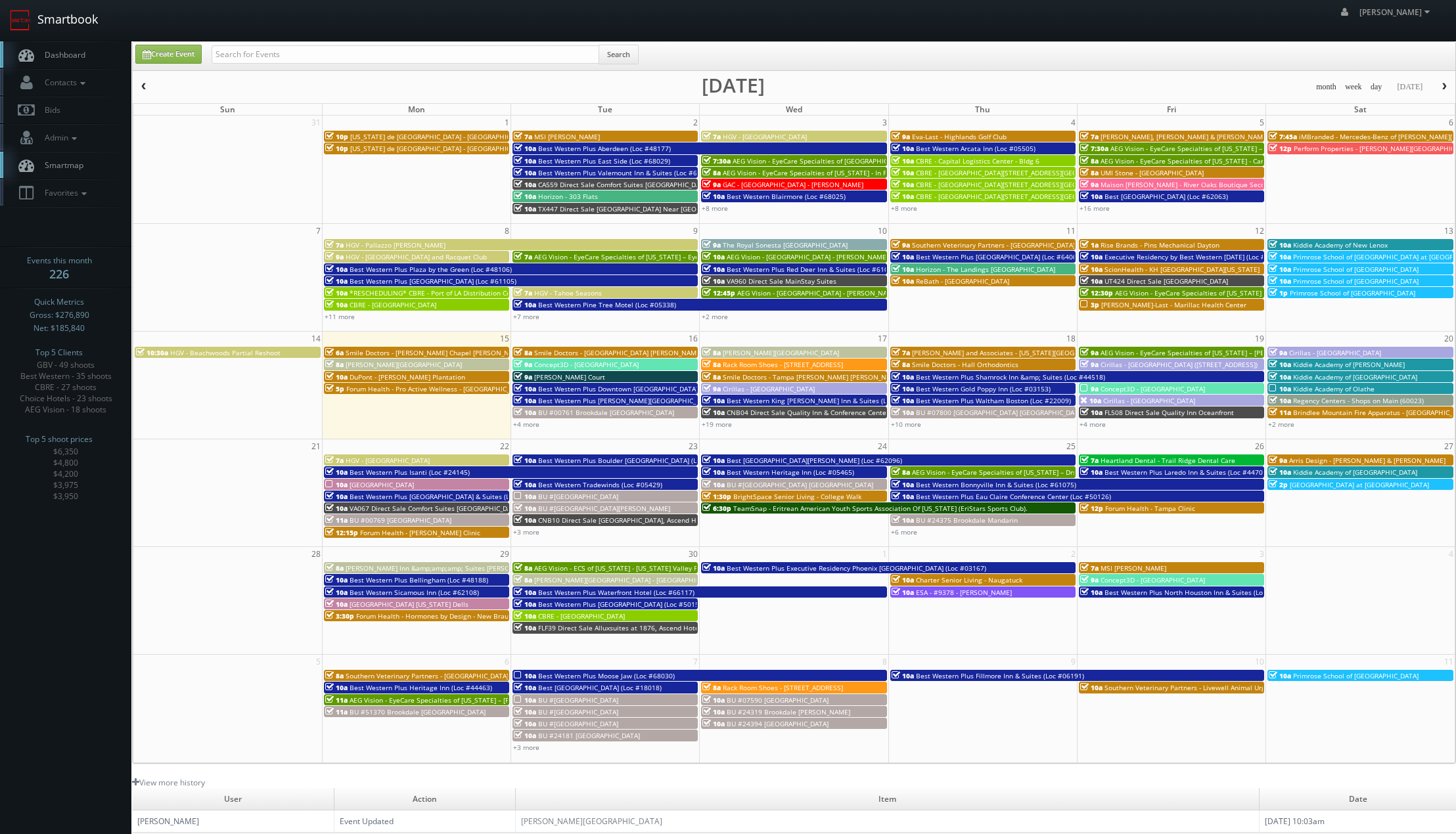
click at [58, 9] on link "Smartbook" at bounding box center [54, 20] width 108 height 41
